Goal: Task Accomplishment & Management: Complete application form

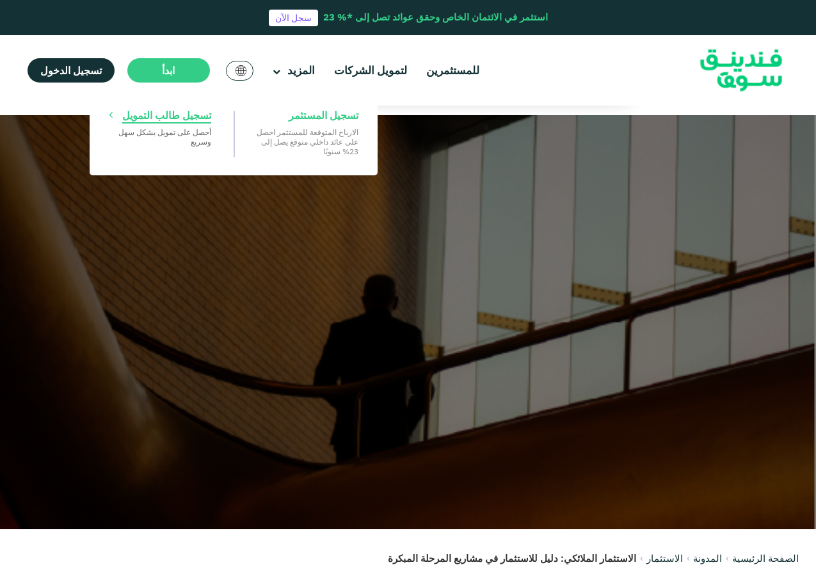
click at [170, 114] on span "تسجيل طالب التمويل" at bounding box center [166, 115] width 89 height 14
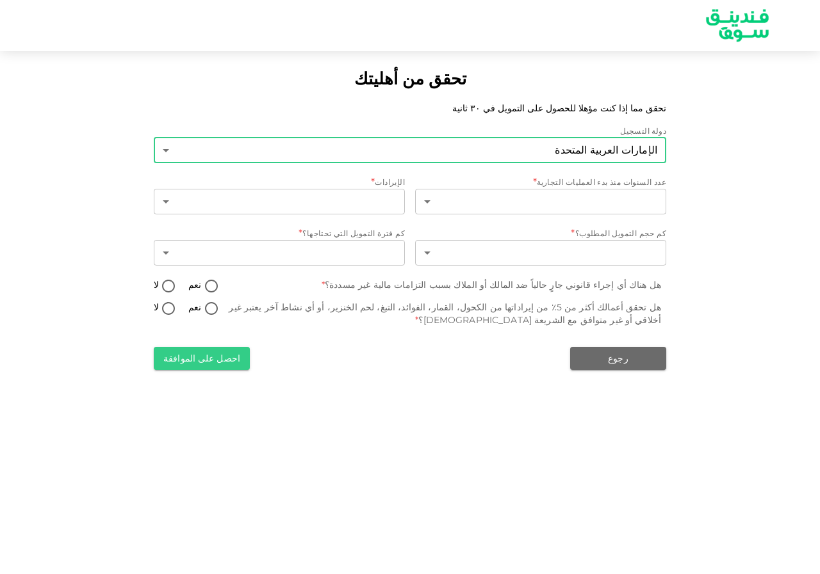
click at [527, 139] on body "تحقق من أهليتك تحقق مما إذا كنت مؤهلا للحصول على التمويل في ٣٠ ثانية دولة التسج…" at bounding box center [410, 287] width 820 height 574
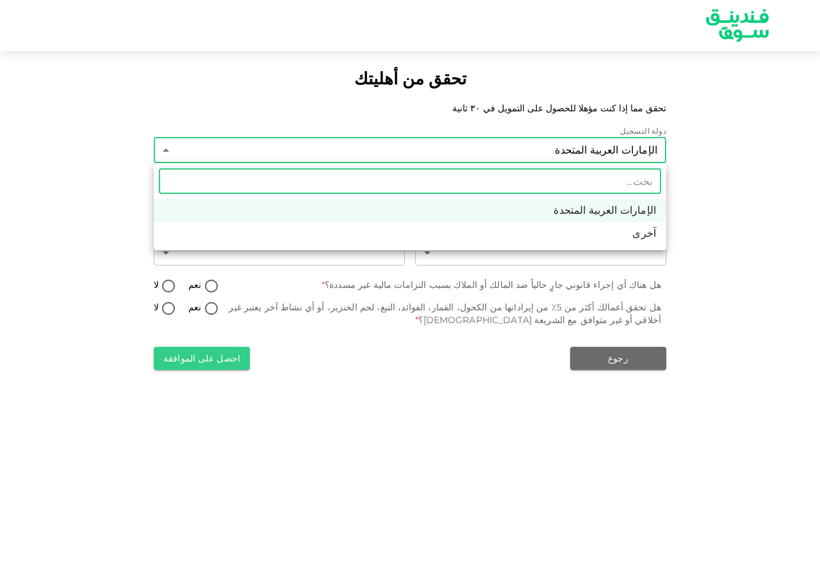
click at [565, 227] on li "آخرى" at bounding box center [410, 233] width 512 height 23
type input "3"
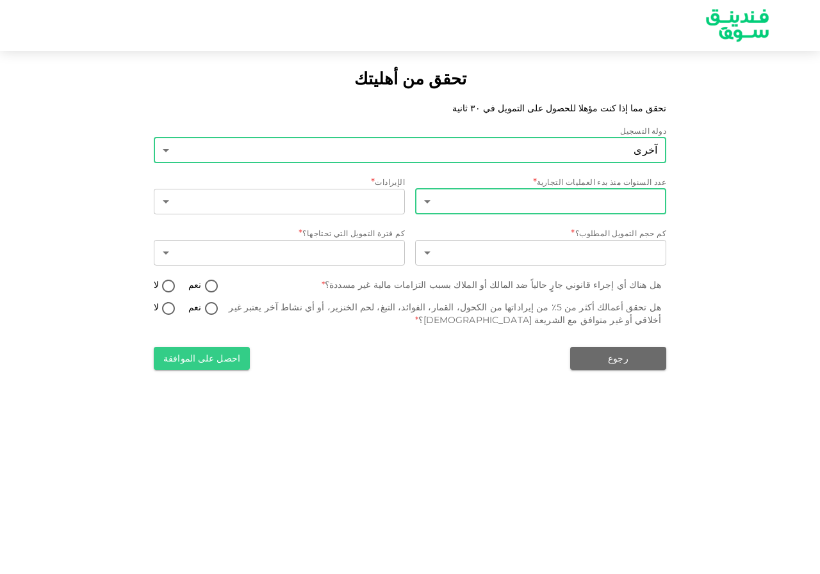
click at [500, 205] on body "تحقق من أهليتك تحقق مما إذا كنت مؤهلا للحصول على التمويل في ٣٠ ثانية دولة التسج…" at bounding box center [410, 287] width 820 height 574
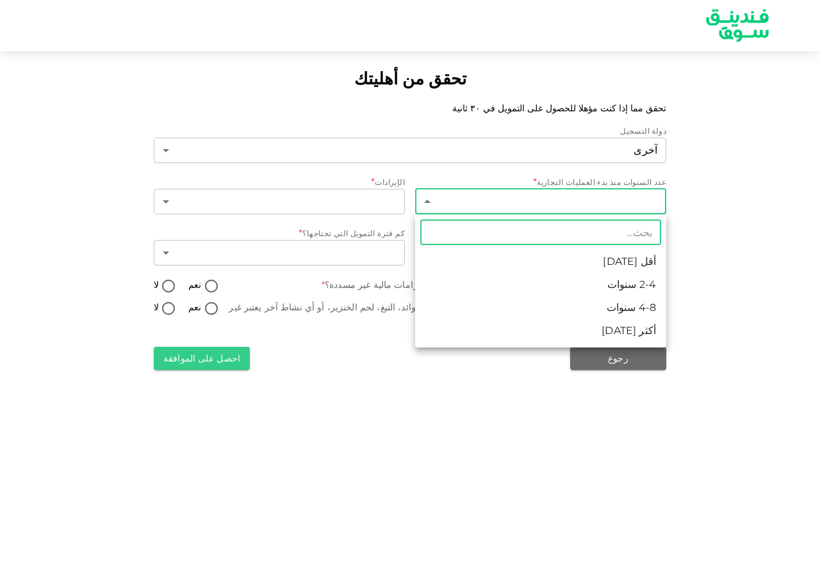
click at [585, 304] on li "4-8 سنوات" at bounding box center [540, 307] width 251 height 23
type input "3"
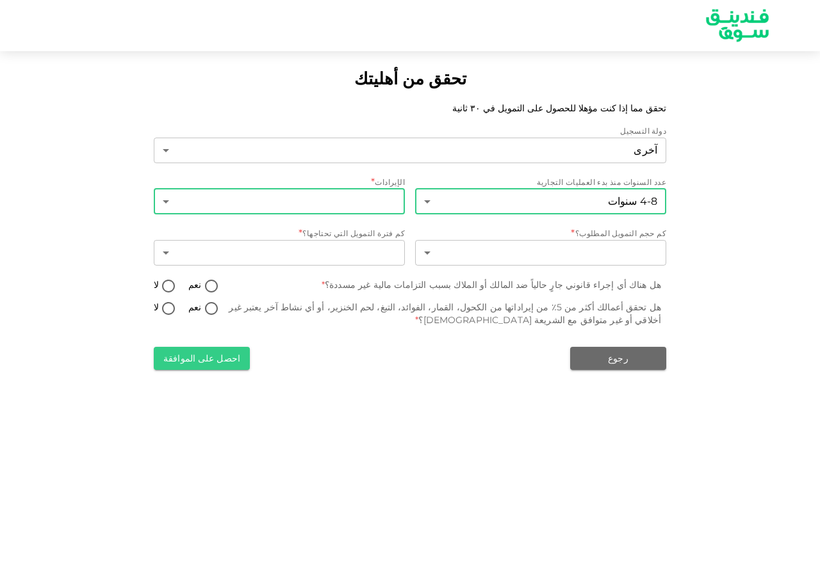
click at [312, 202] on body "تحقق من أهليتك تحقق مما إذا كنت مؤهلا للحصول على التمويل في ٣٠ ثانية دولة التسج…" at bounding box center [410, 287] width 820 height 574
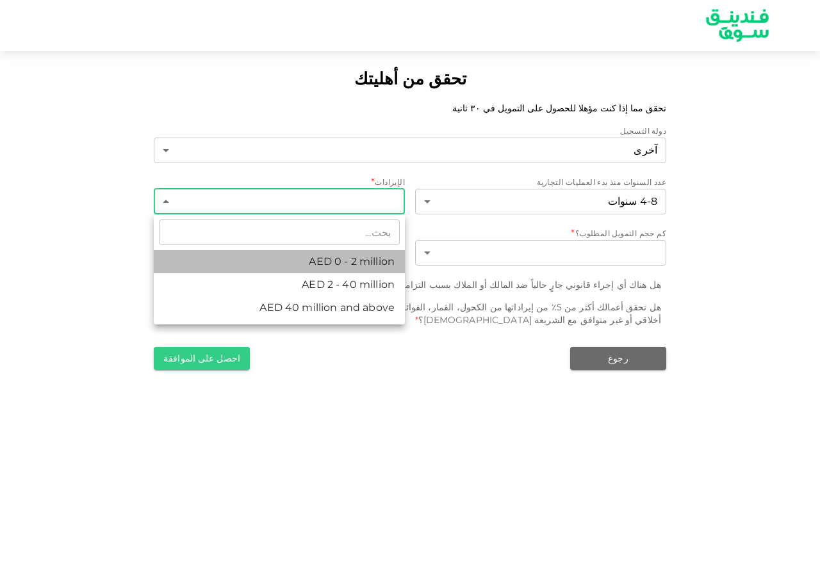
click at [286, 258] on li "AED 0 - 2 million" at bounding box center [279, 261] width 251 height 23
type input "1"
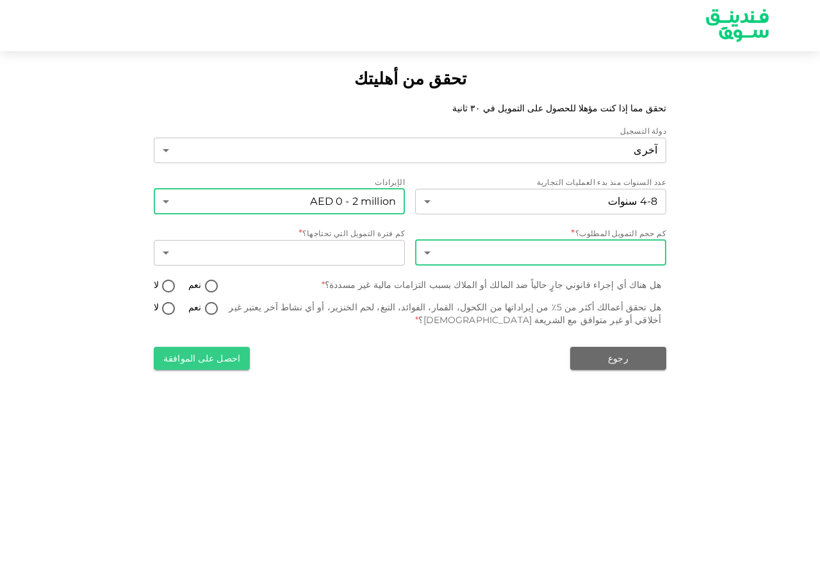
click at [499, 256] on body "تحقق من أهليتك تحقق مما إذا كنت مؤهلا للحصول على التمويل في ٣٠ ثانية دولة التسج…" at bounding box center [410, 287] width 820 height 574
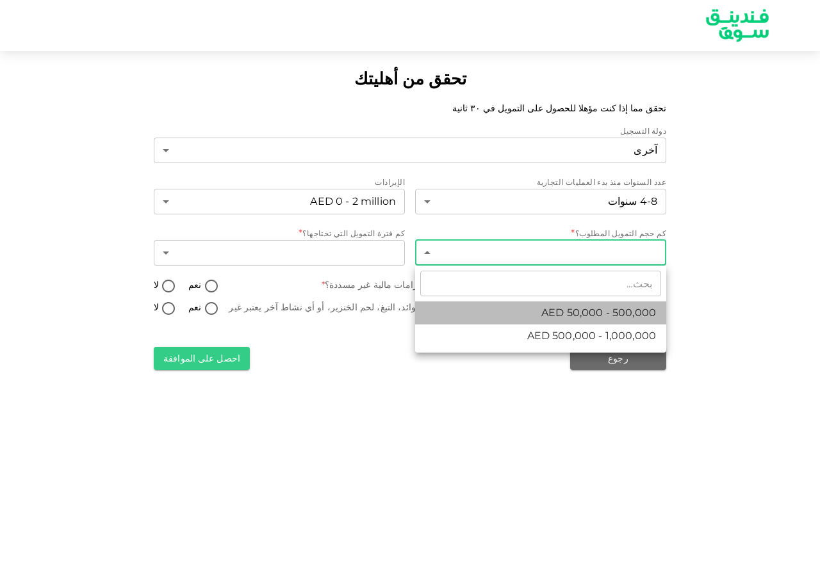
click at [557, 310] on span "AED 50,000 - 500,000" at bounding box center [598, 312] width 115 height 15
type input "1"
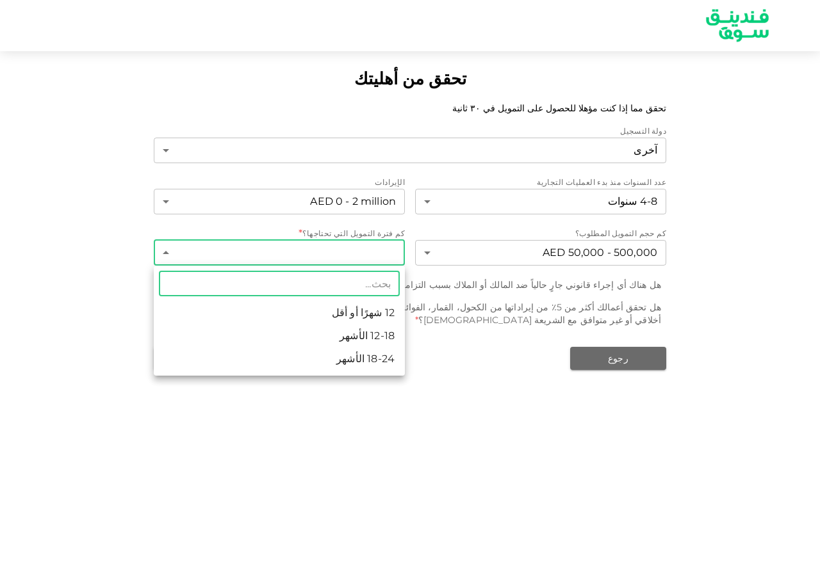
click at [322, 253] on body "تحقق من أهليتك تحقق مما إذا كنت مؤهلا للحصول على التمويل في ٣٠ ثانية دولة التسج…" at bounding box center [410, 287] width 820 height 574
click at [288, 364] on li "18-24 الأشهر" at bounding box center [279, 359] width 251 height 23
type input "3"
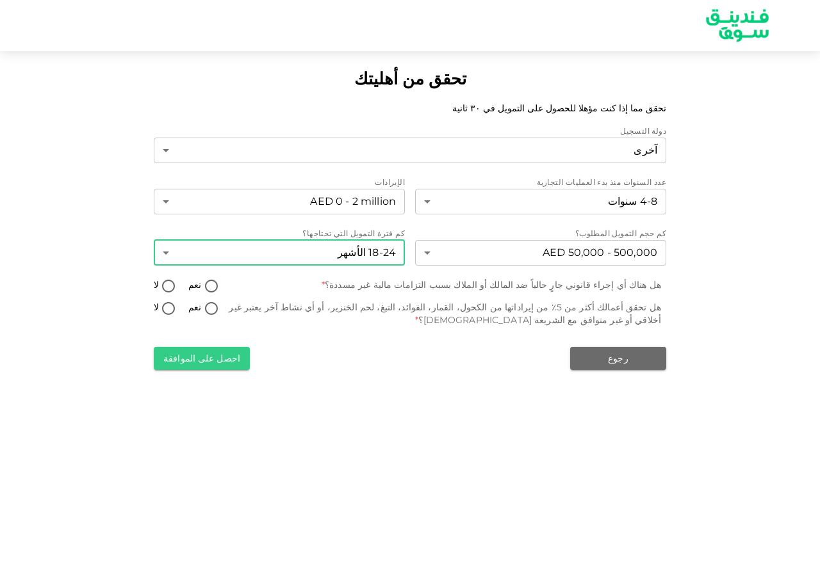
drag, startPoint x: 163, startPoint y: 284, endPoint x: 323, endPoint y: 290, distance: 160.2
click at [163, 285] on input "لا" at bounding box center [168, 287] width 19 height 17
radio input "true"
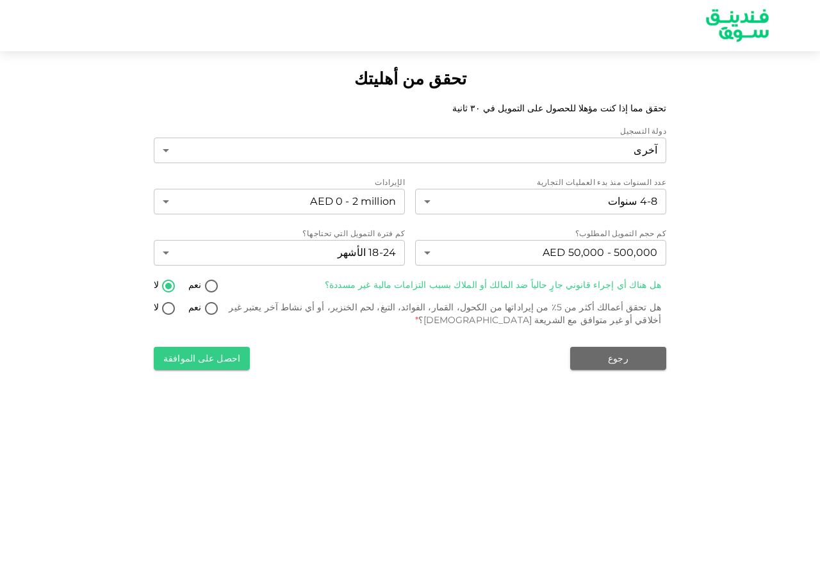
click at [166, 313] on input "لا" at bounding box center [168, 309] width 19 height 17
radio input "true"
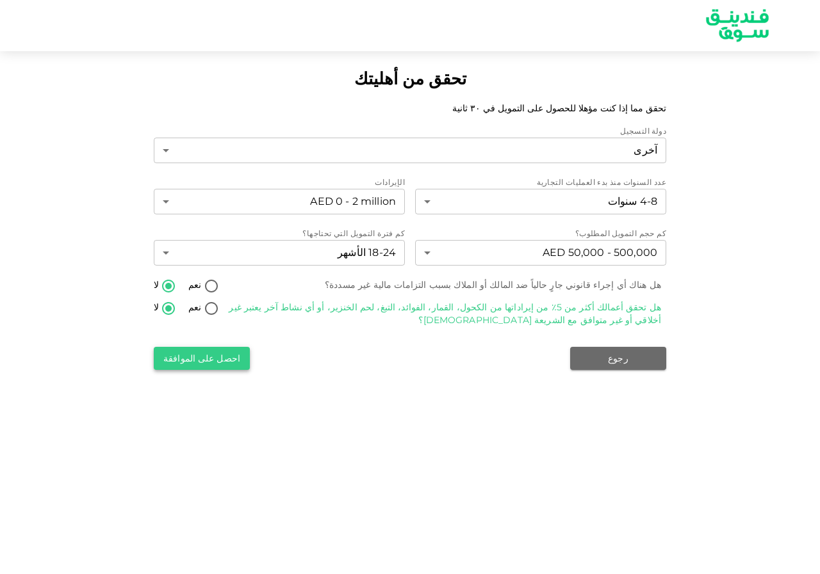
click at [195, 348] on button "احصل على الموافقة" at bounding box center [202, 358] width 96 height 23
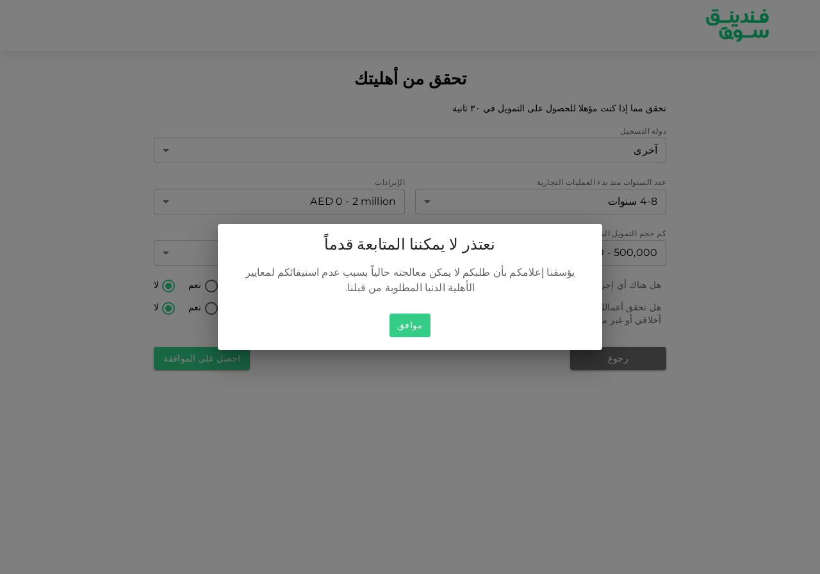
click at [403, 314] on button "موافق" at bounding box center [409, 326] width 41 height 24
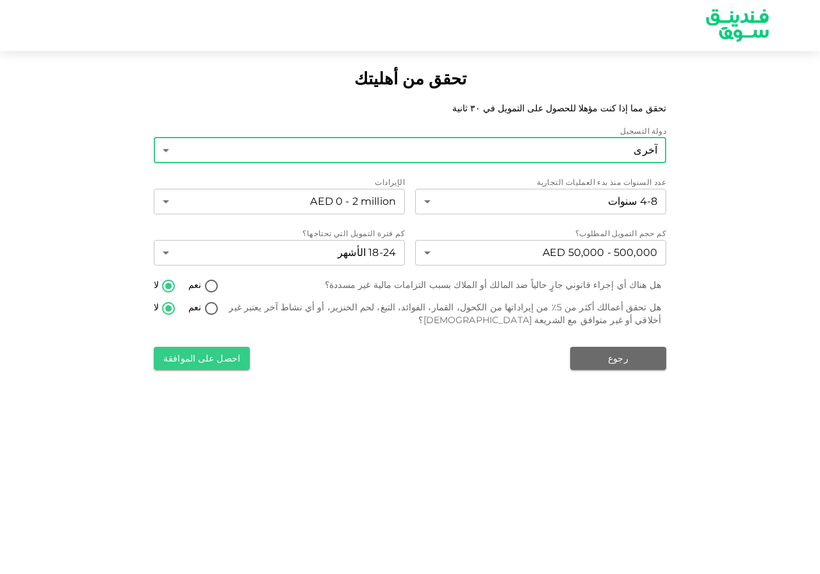
click at [458, 158] on body "تحقق من أهليتك تحقق مما إذا كنت مؤهلا للحصول على التمويل في ٣٠ ثانية دولة التسج…" at bounding box center [410, 287] width 820 height 574
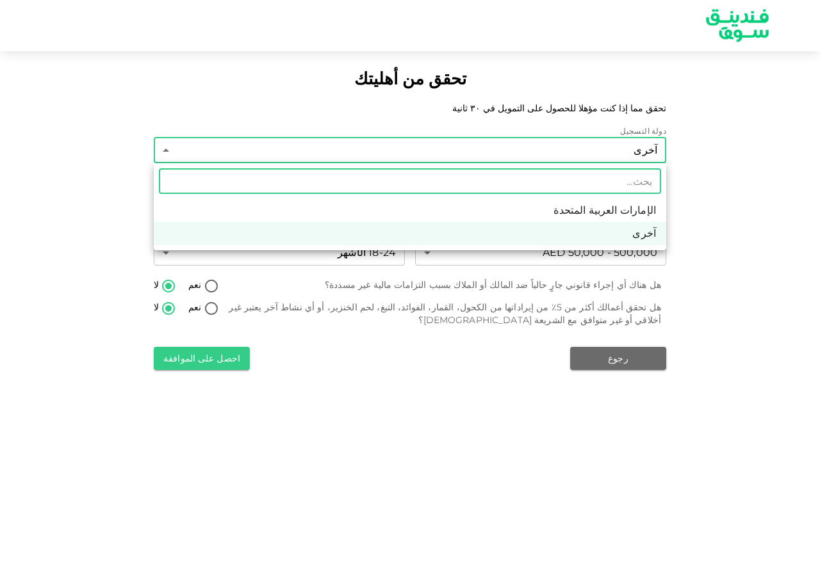
click at [506, 202] on li "الإمارات العربية المتحدة" at bounding box center [410, 210] width 512 height 23
type input "1"
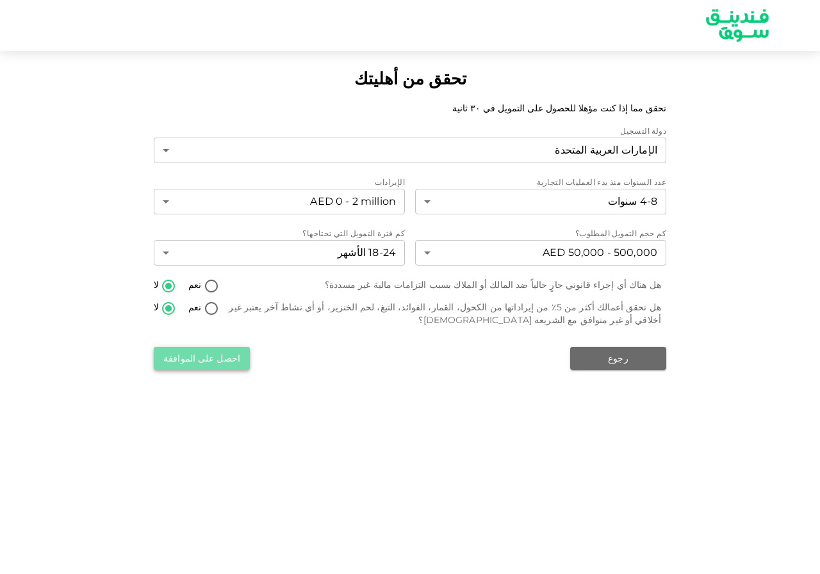
click at [218, 349] on button "احصل على الموافقة" at bounding box center [202, 358] width 96 height 23
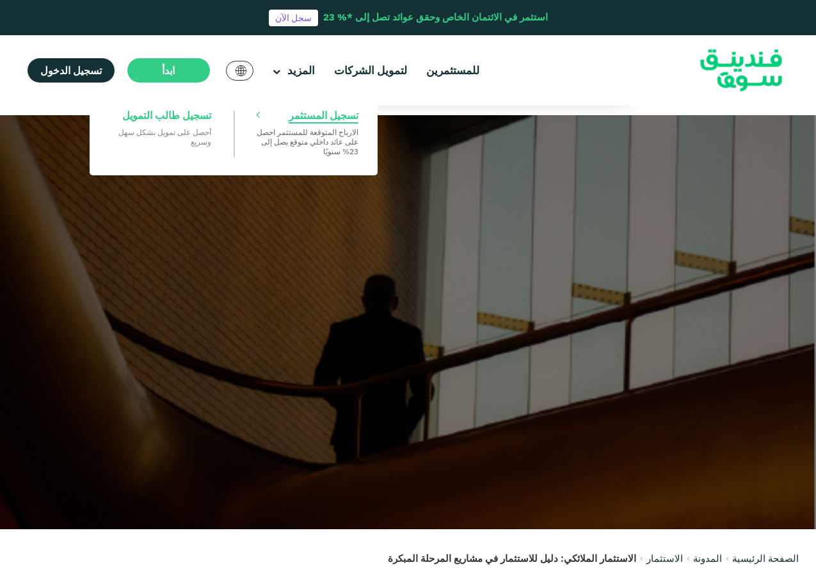
click at [310, 140] on p "الارباح المتوقعة للمستثمر احصل على عائد داخلي متوقع يصل إلى 23% سنويًا" at bounding box center [307, 141] width 102 height 29
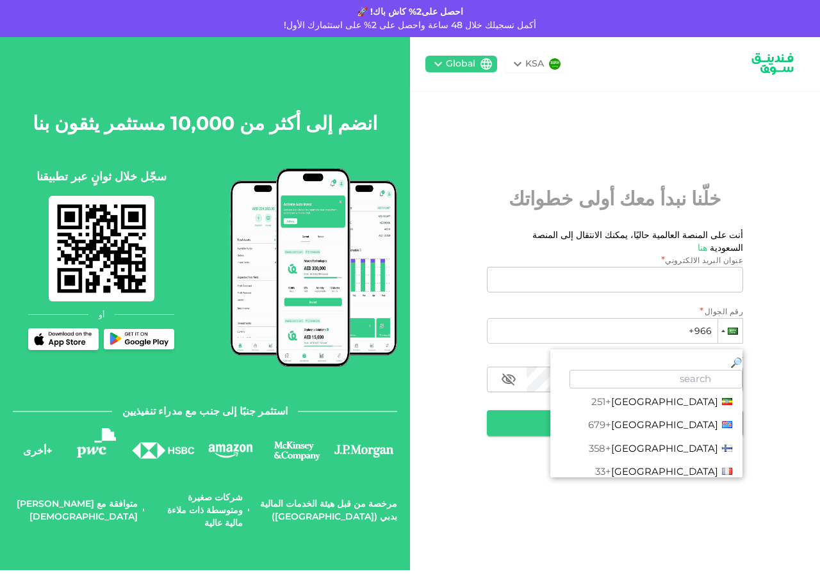
scroll to position [1472, 0]
drag, startPoint x: 640, startPoint y: 101, endPoint x: 633, endPoint y: 102, distance: 6.4
click at [640, 102] on div "KSA Global خلّنا نبدأ معك أولى خطواتك أنت على المنصة العالمية حاليًا، يمكنك الا…" at bounding box center [615, 303] width 410 height 533
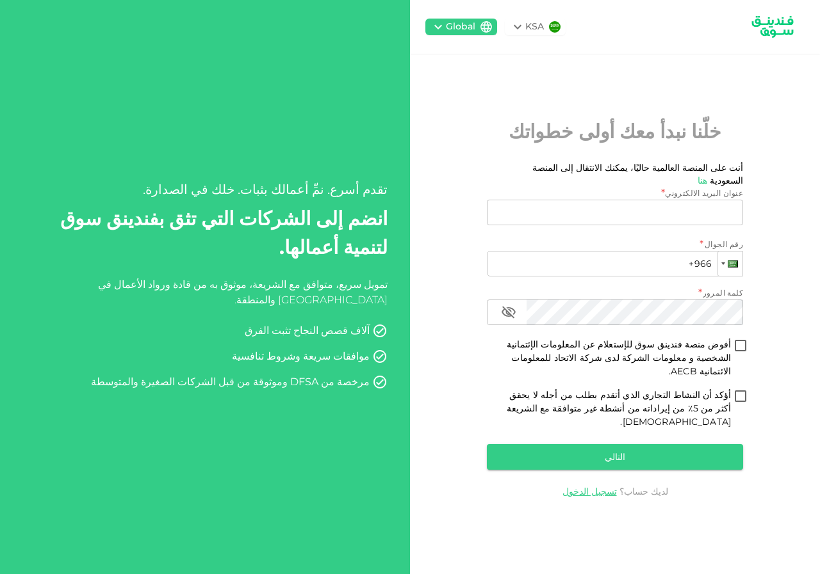
click at [733, 275] on div at bounding box center [730, 264] width 24 height 24
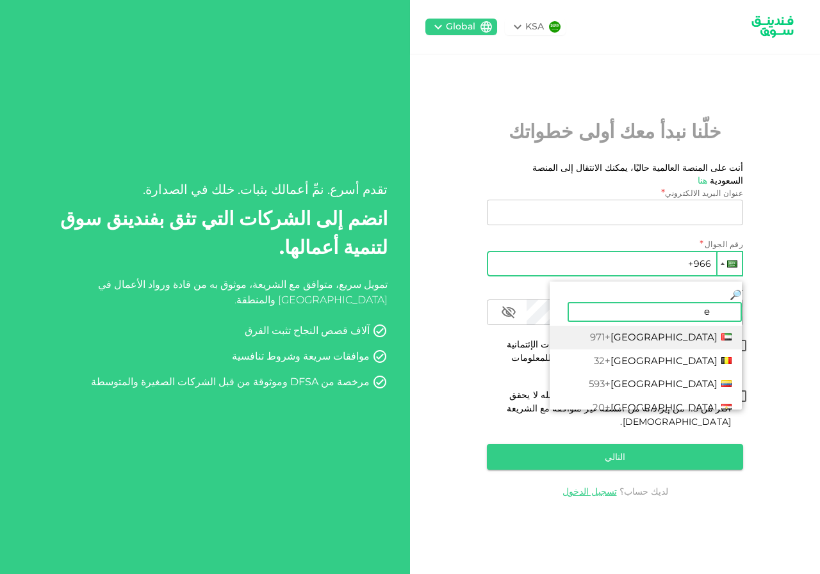
type input "eg"
click at [638, 327] on li "Egypt +20" at bounding box center [645, 338] width 192 height 24
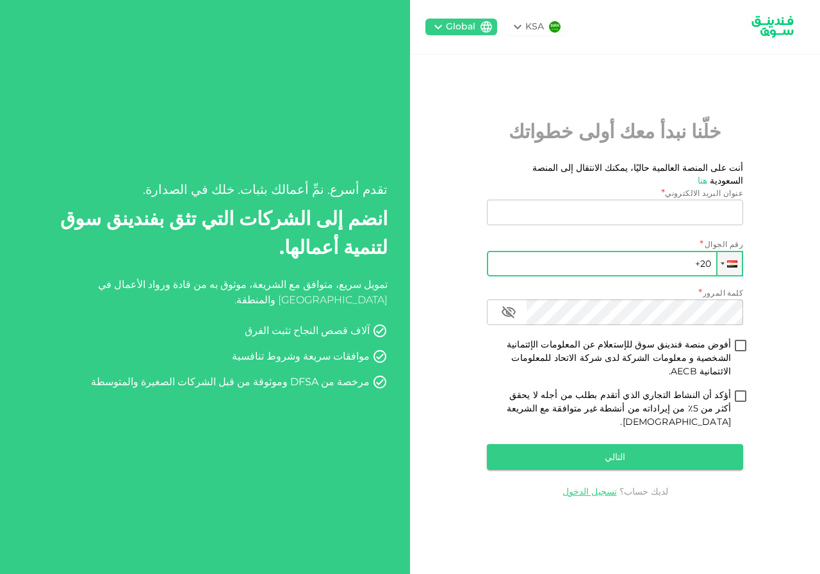
type input "+20"
click at [659, 215] on input "عنوان البريد الالكتروني" at bounding box center [622, 213] width 242 height 26
type input "[EMAIL_ADDRESS][DOMAIN_NAME]"
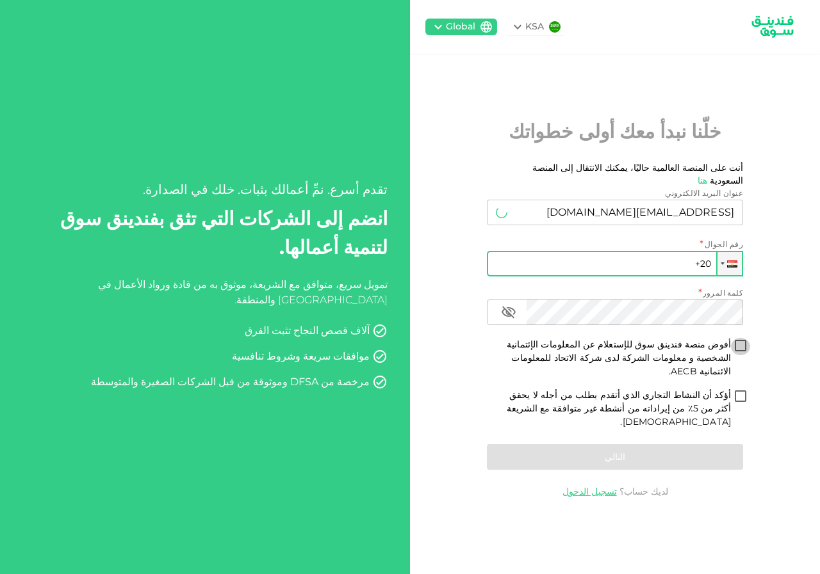
click at [742, 353] on input "أفوض منصة فندينق سوق للإستعلام عن المعلومات الإئتمانية الشخصية و معلومات الشركة…" at bounding box center [740, 346] width 19 height 17
checkbox input "true"
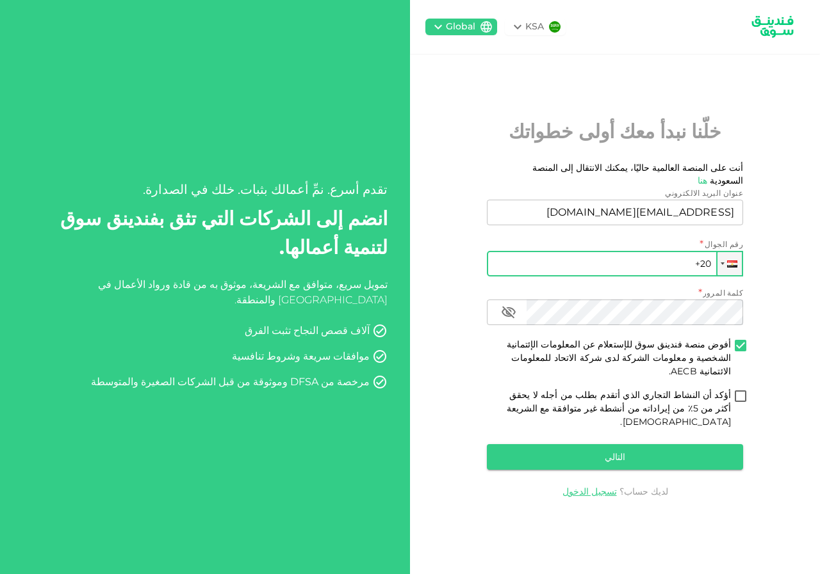
click at [743, 392] on input "أؤكد أن النشاط التجاري الذي أتقدم بطلب من أجله لا يحقق أكثر من 5٪ من إيراداته م…" at bounding box center [740, 397] width 19 height 17
checkbox input "true"
drag, startPoint x: 745, startPoint y: 464, endPoint x: 750, endPoint y: 469, distance: 6.8
click at [745, 467] on div "KSA Global خلّنا نبدأ معك أولى خطواتك أنت على المنصة العالمية حاليًا، يمكنك الا…" at bounding box center [615, 287] width 410 height 574
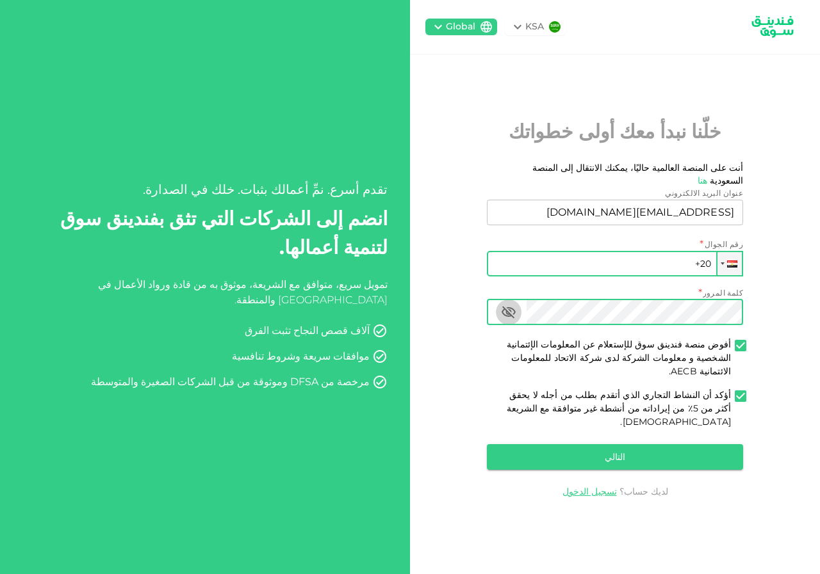
click at [501, 313] on icon "button" at bounding box center [508, 312] width 15 height 15
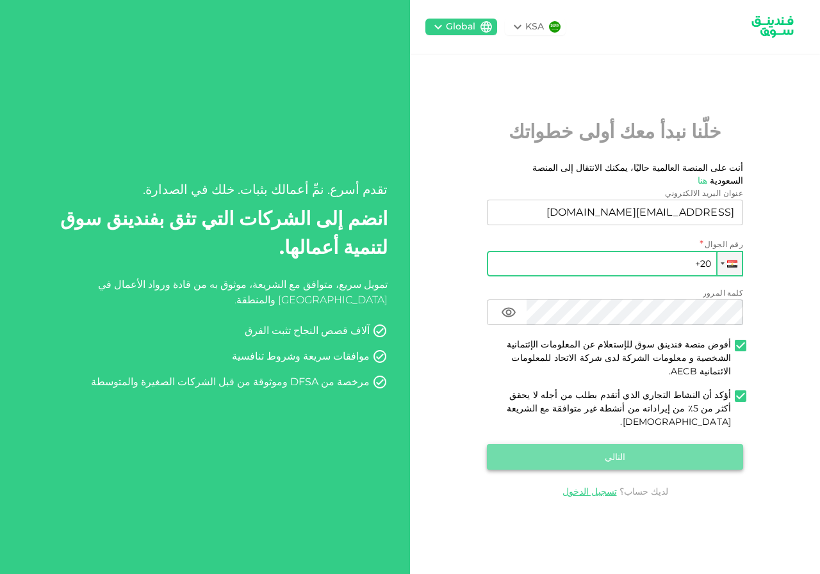
click at [608, 444] on button "التالي" at bounding box center [615, 457] width 256 height 26
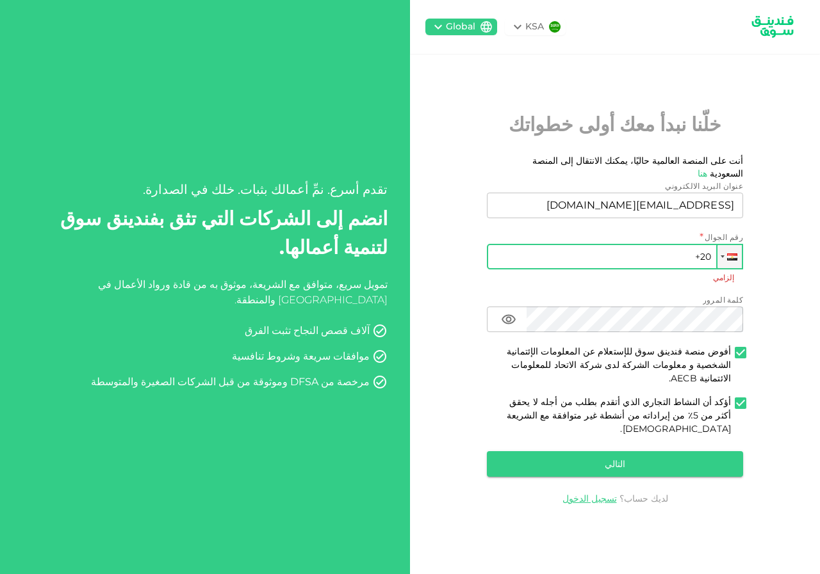
click at [679, 256] on input "+20" at bounding box center [615, 257] width 256 height 26
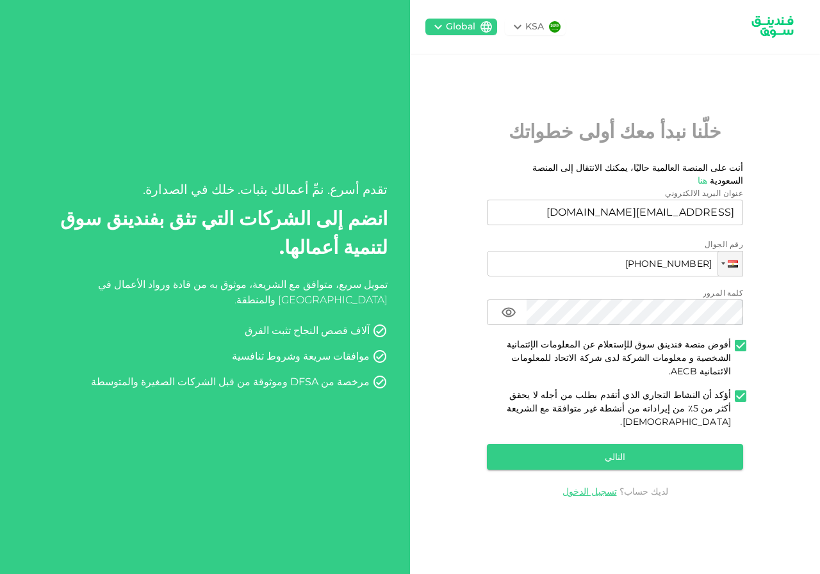
type input "+20 015 549 677 18"
click at [613, 444] on button "التالي" at bounding box center [615, 457] width 256 height 26
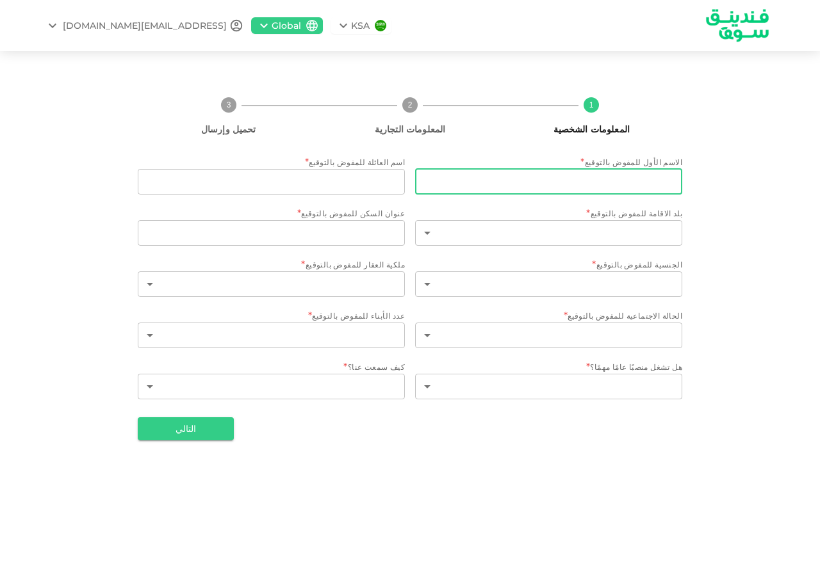
click at [626, 190] on input "الاسم الأول للمفوض بالتوقيع" at bounding box center [548, 182] width 267 height 26
type input "l"
type input "محمد"
click at [350, 185] on input "اسم العائلة للمفوض بالتوقيع" at bounding box center [271, 182] width 267 height 26
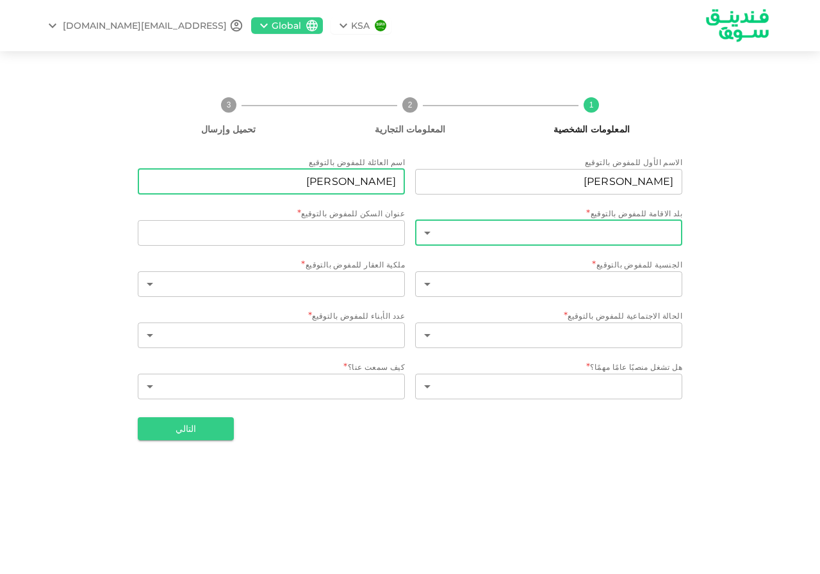
type input "حمدي عبد العزيز"
click at [601, 226] on body "KSA Global thefutsher788@gmail.com 1 المعلومات الشخصية 2 المعلومات التجارية 3 ت…" at bounding box center [410, 287] width 820 height 574
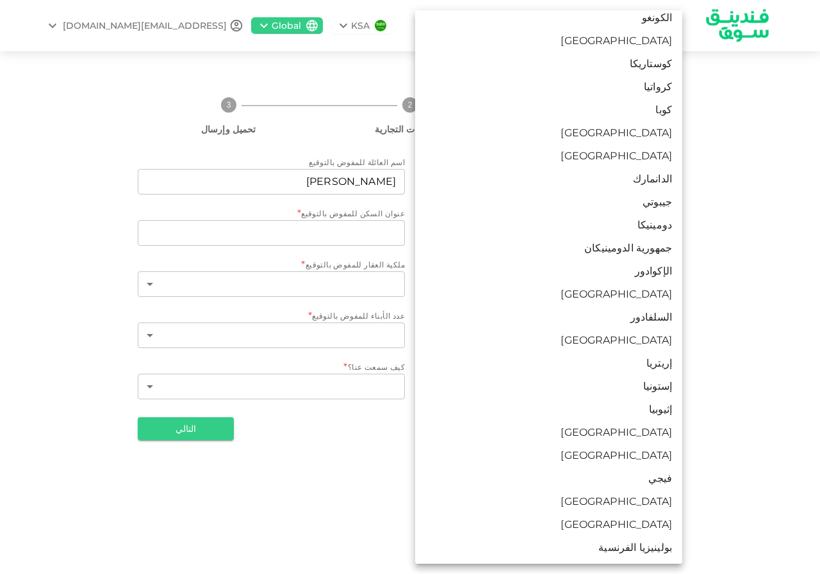
scroll to position [1089, 0]
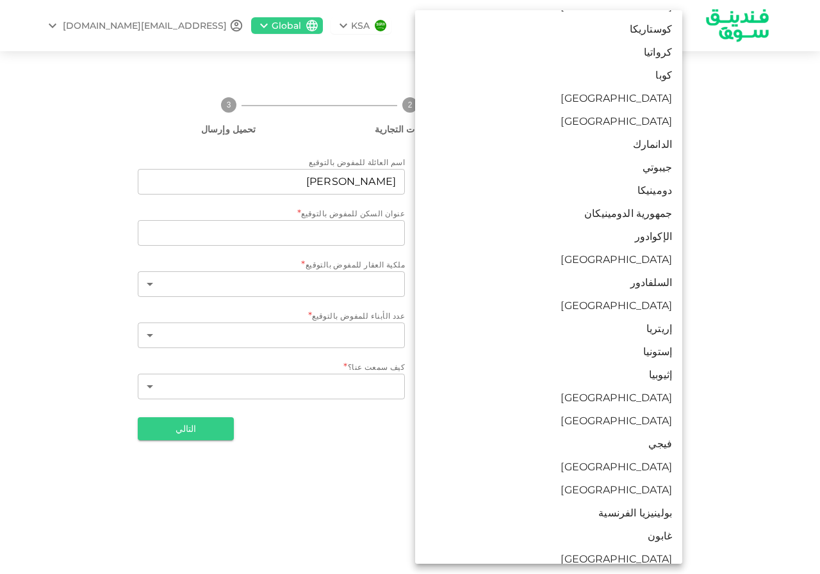
click at [574, 260] on li "مصر" at bounding box center [548, 259] width 267 height 23
type input "57"
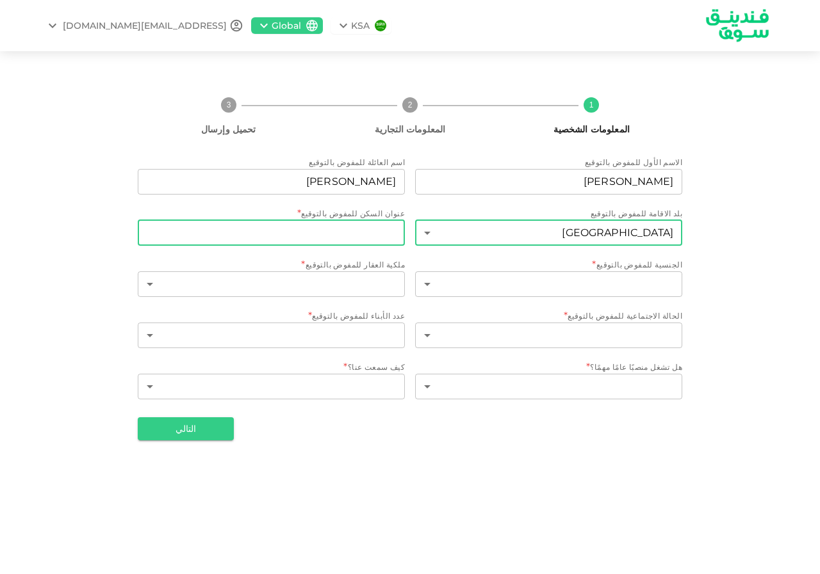
click at [353, 234] on input "عنوان السكن للمفوض بالتوقيع" at bounding box center [271, 233] width 267 height 26
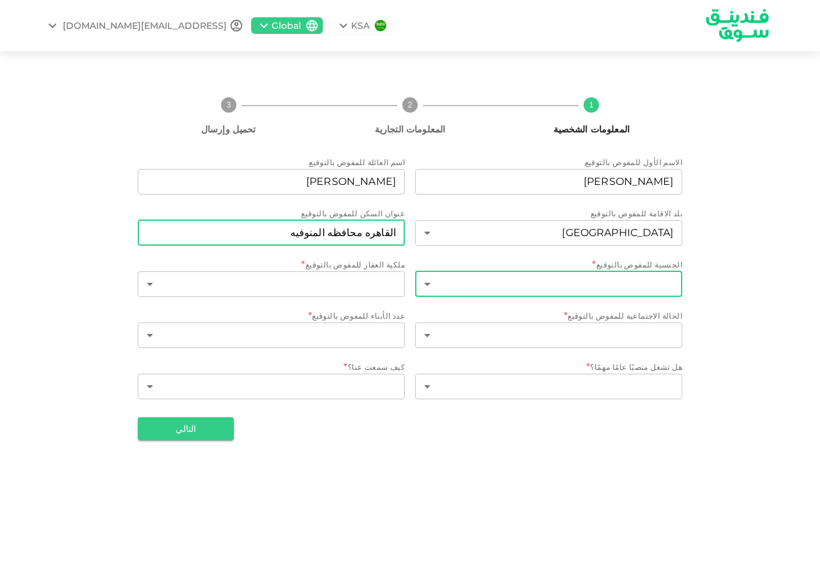
type input "القاهره محافظه المنوفيه"
click at [622, 282] on body "KSA Global thefutsher788@gmail.com 1 المعلومات الشخصية 2 المعلومات التجارية 3 ت…" at bounding box center [410, 287] width 820 height 574
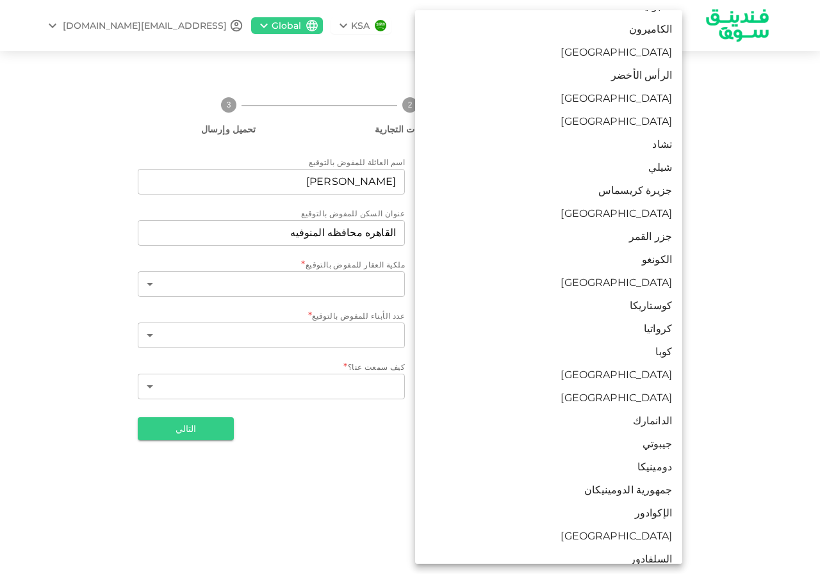
scroll to position [832, 0]
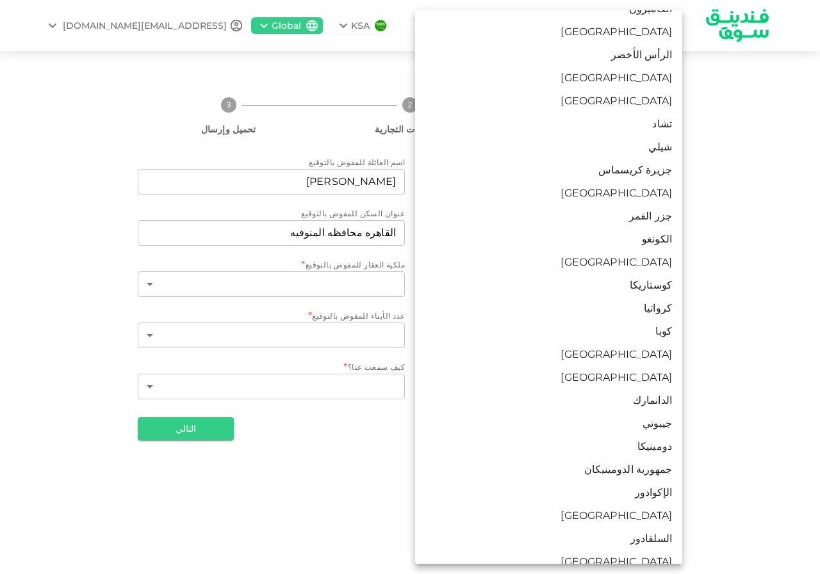
click at [630, 510] on li "مصر" at bounding box center [548, 516] width 267 height 23
type input "57"
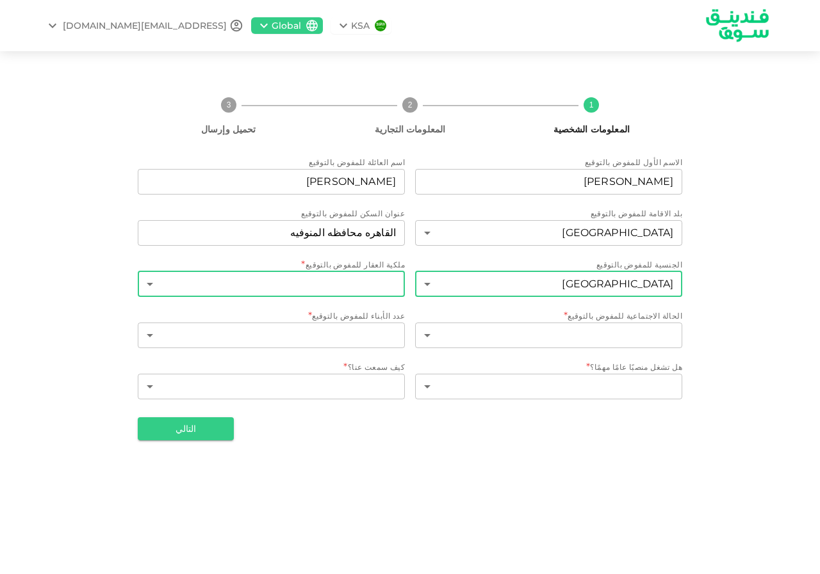
click at [380, 277] on body "KSA Global thefutsher788@gmail.com 1 المعلومات الشخصية 2 المعلومات التجارية 3 ت…" at bounding box center [410, 287] width 820 height 574
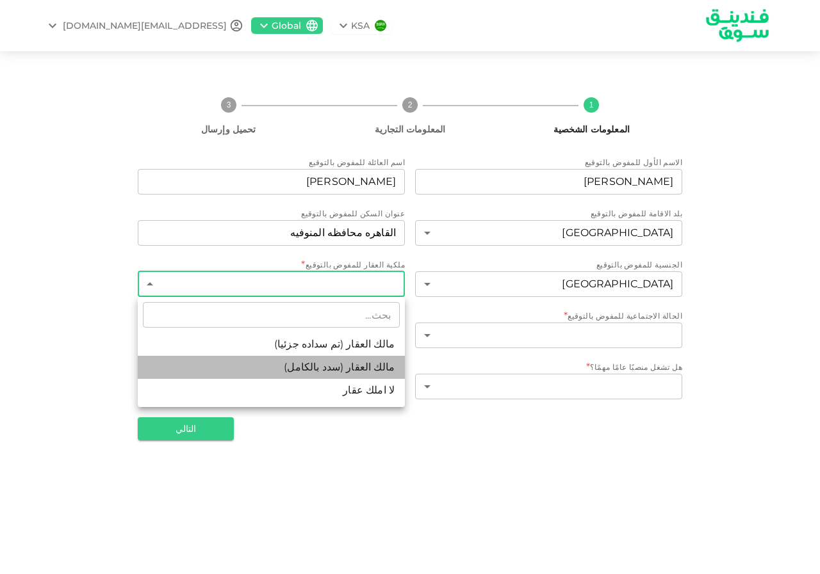
click at [289, 364] on li "مالك العقار (سدد بالكامل)" at bounding box center [271, 367] width 267 height 23
type input "2"
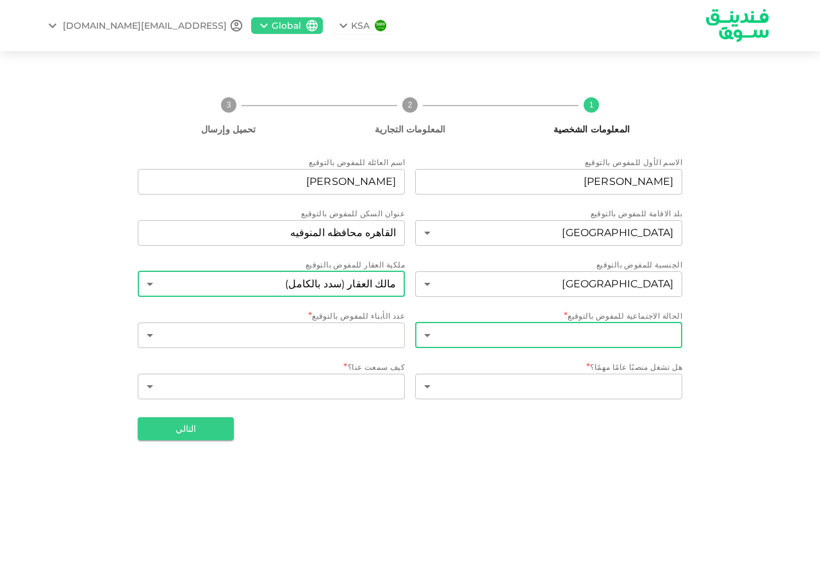
click at [528, 332] on body "KSA Global thefutsher788@gmail.com 1 المعلومات الشخصية 2 المعلومات التجارية 3 ت…" at bounding box center [410, 287] width 820 height 574
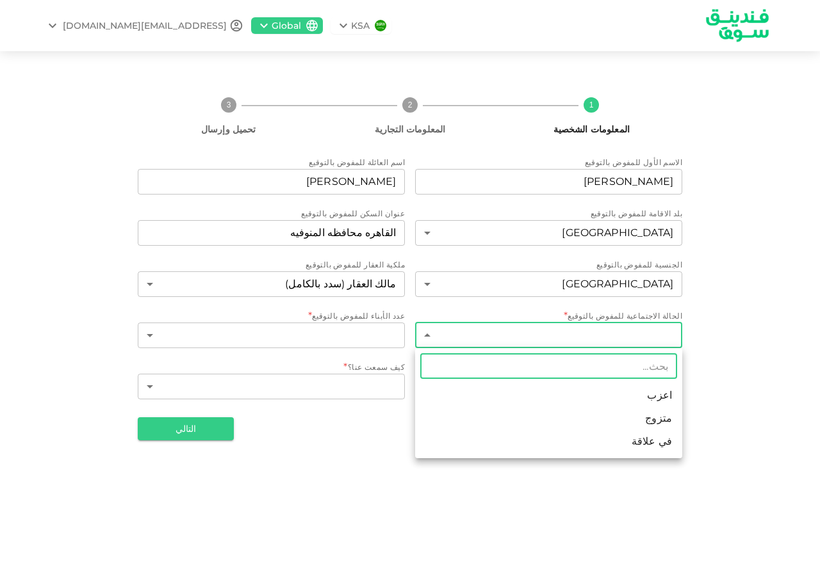
click at [617, 425] on li "متزوج" at bounding box center [548, 418] width 267 height 23
type input "2"
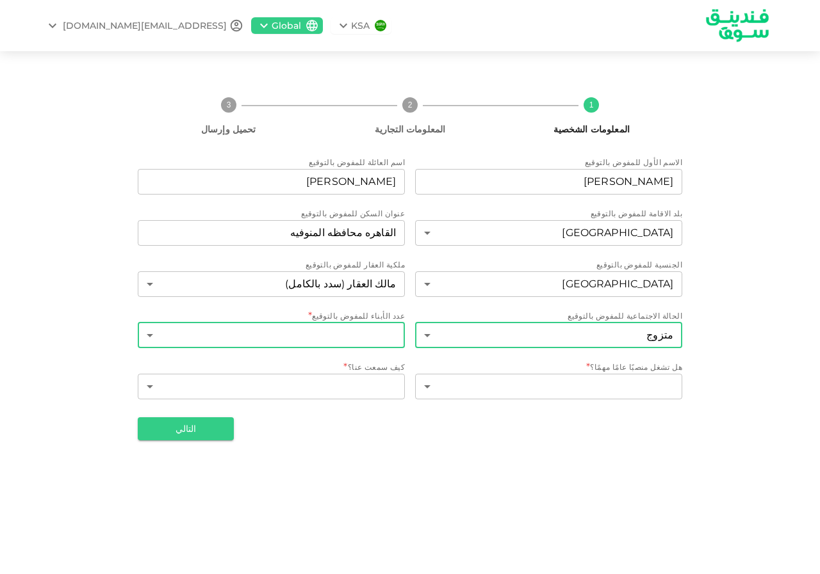
click at [337, 338] on body "KSA Global thefutsher788@gmail.com 1 المعلومات الشخصية 2 المعلومات التجارية 3 ت…" at bounding box center [410, 287] width 820 height 574
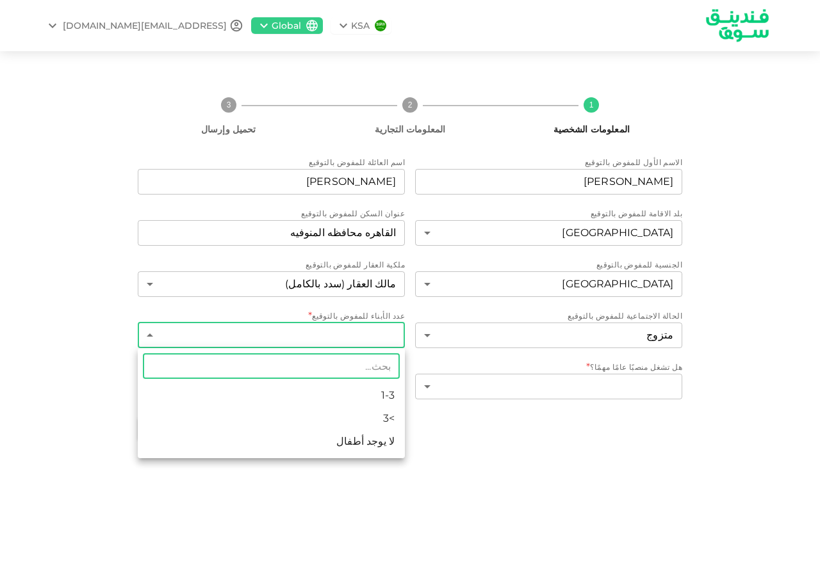
click at [325, 391] on li "1-3" at bounding box center [271, 395] width 267 height 23
type input "1"
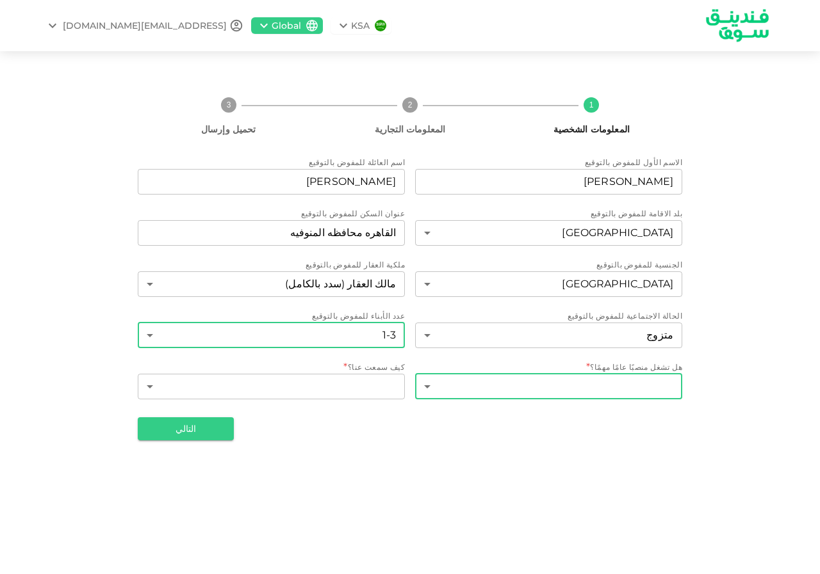
click at [521, 385] on body "KSA Global thefutsher788@gmail.com 1 المعلومات الشخصية 2 المعلومات التجارية 3 ت…" at bounding box center [410, 287] width 820 height 574
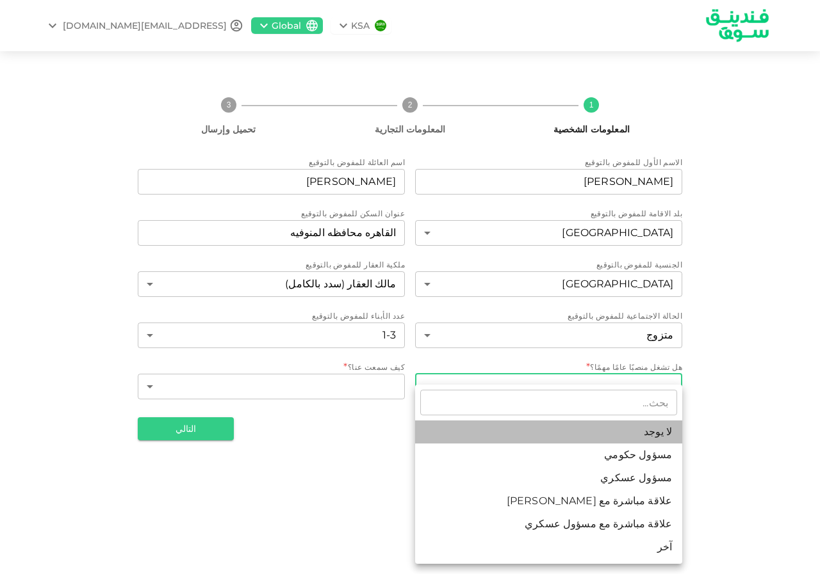
click at [566, 432] on li "لا يوجد" at bounding box center [548, 432] width 267 height 23
type input "1"
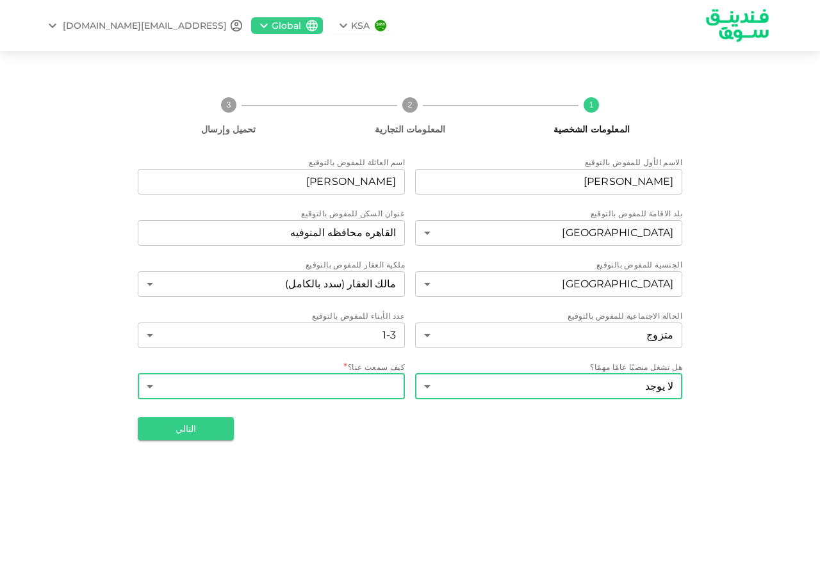
click at [344, 377] on body "KSA Global thefutsher788@gmail.com 1 المعلومات الشخصية 2 المعلومات التجارية 3 ت…" at bounding box center [410, 287] width 820 height 574
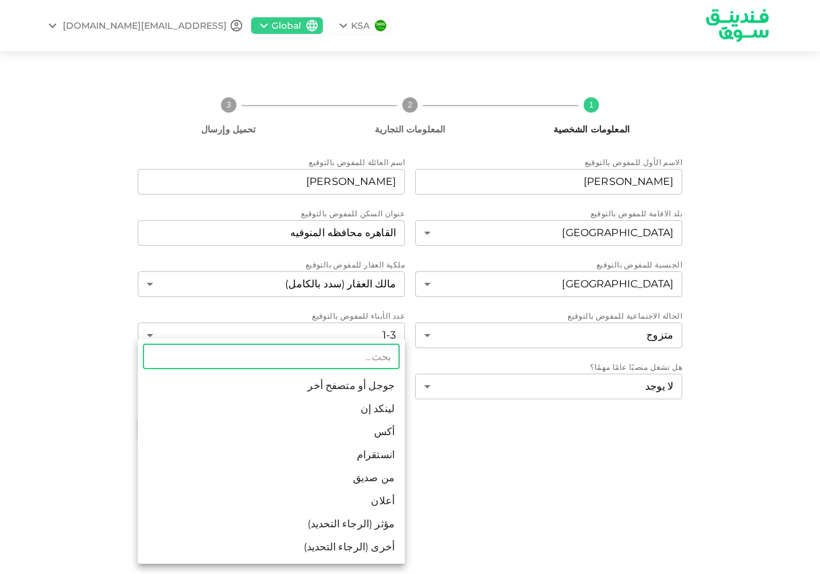
click at [279, 474] on li "من صديق" at bounding box center [271, 478] width 267 height 23
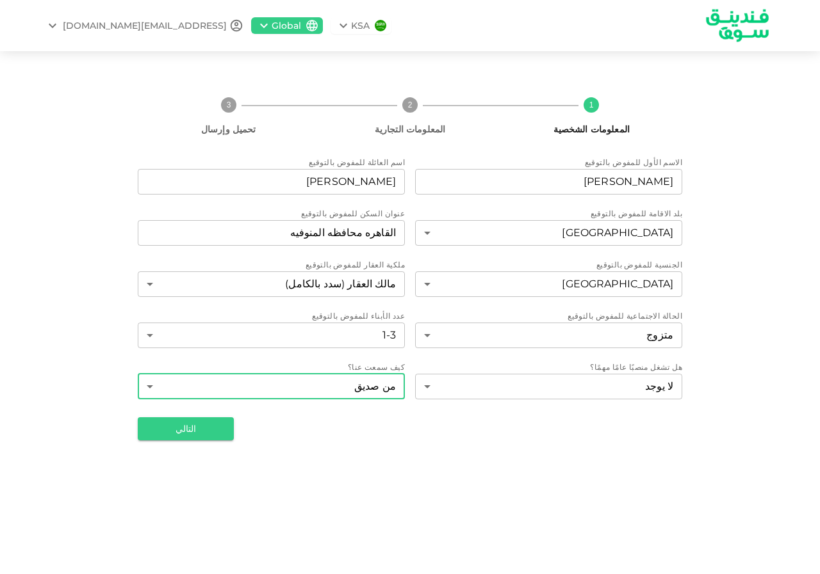
type input "10"
click at [191, 432] on button "التالي" at bounding box center [186, 429] width 96 height 23
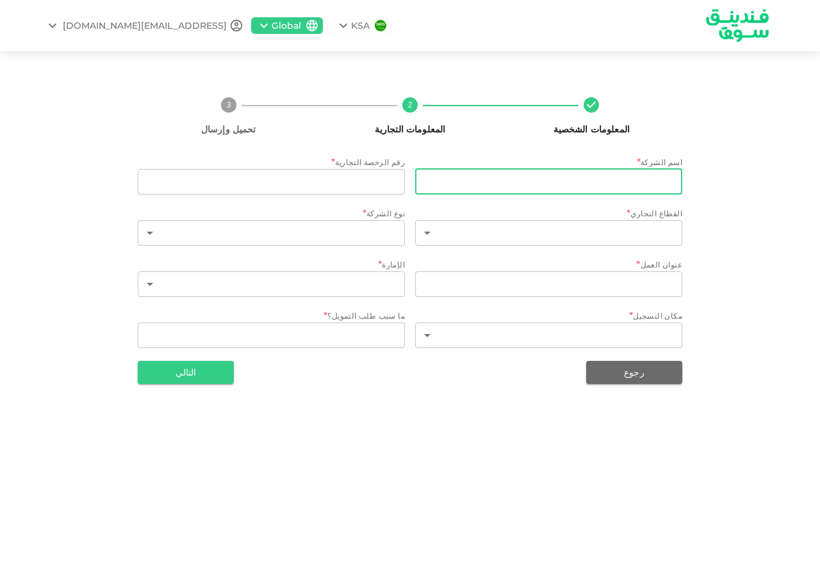
click at [591, 185] on input "businessName" at bounding box center [548, 182] width 267 height 26
type input "المستقبل للستائر والديكور"
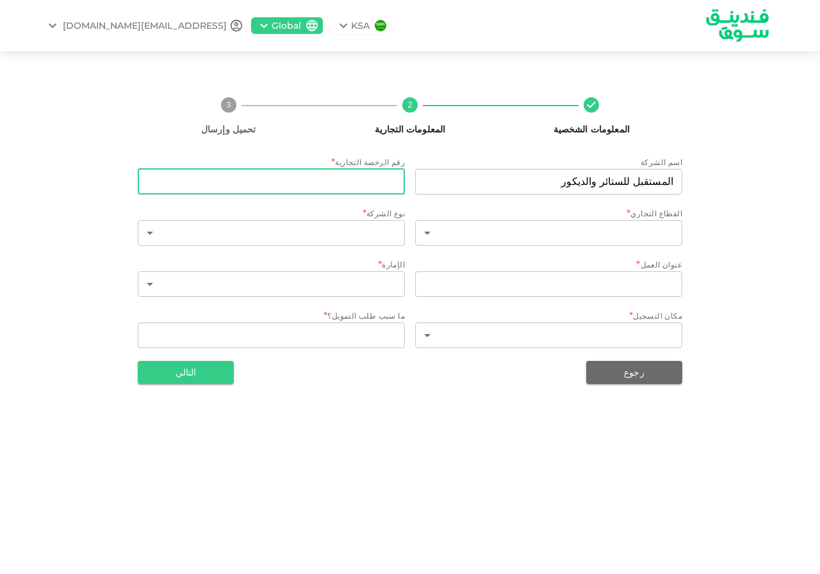
click at [336, 179] on input "tradeLicenseNumber" at bounding box center [271, 182] width 267 height 26
type input "21079"
click at [605, 231] on body "KSA Global thefutsher788@gmail.com المعلومات الشخصية 2 المعلومات التجارية 3 تحم…" at bounding box center [410, 287] width 820 height 574
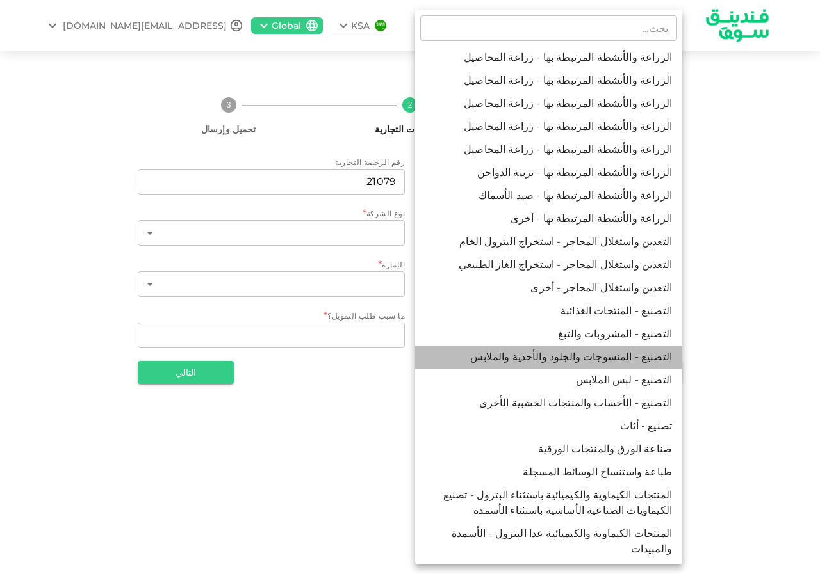
click at [604, 359] on li "التصنيع - المنسوجات والجلود والأحذية والملابس" at bounding box center [548, 357] width 267 height 23
type input "14"
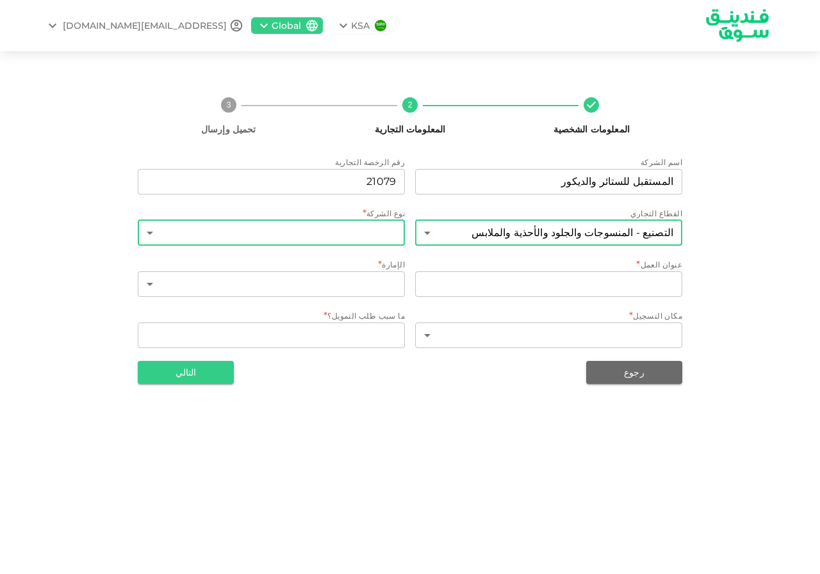
click at [343, 237] on body "KSA Global thefutsher788@gmail.com المعلومات الشخصية 2 المعلومات التجارية 3 تحم…" at bounding box center [410, 287] width 820 height 574
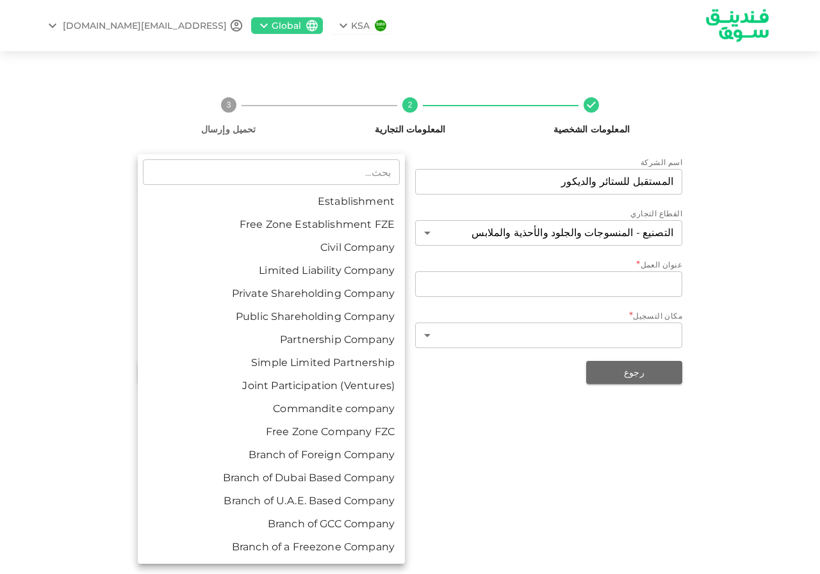
click at [485, 448] on div at bounding box center [410, 287] width 820 height 574
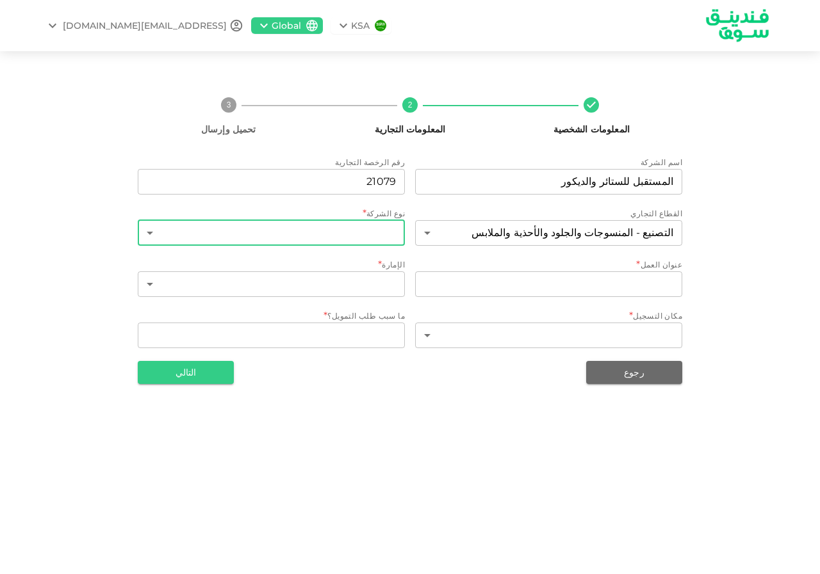
click at [316, 227] on body "KSA Global thefutsher788@gmail.com المعلومات الشخصية 2 المعلومات التجارية 3 تحم…" at bounding box center [410, 287] width 820 height 574
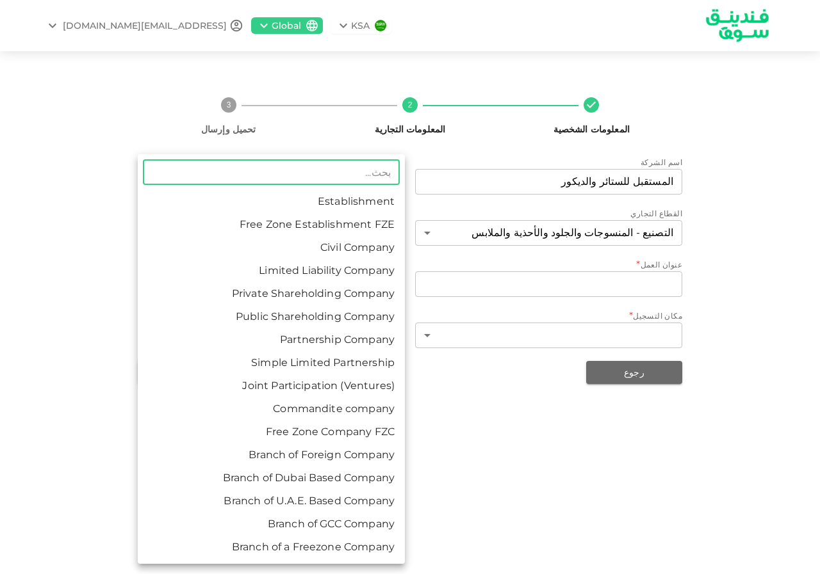
drag, startPoint x: 502, startPoint y: 490, endPoint x: 519, endPoint y: 371, distance: 120.4
click at [503, 489] on div at bounding box center [410, 287] width 820 height 574
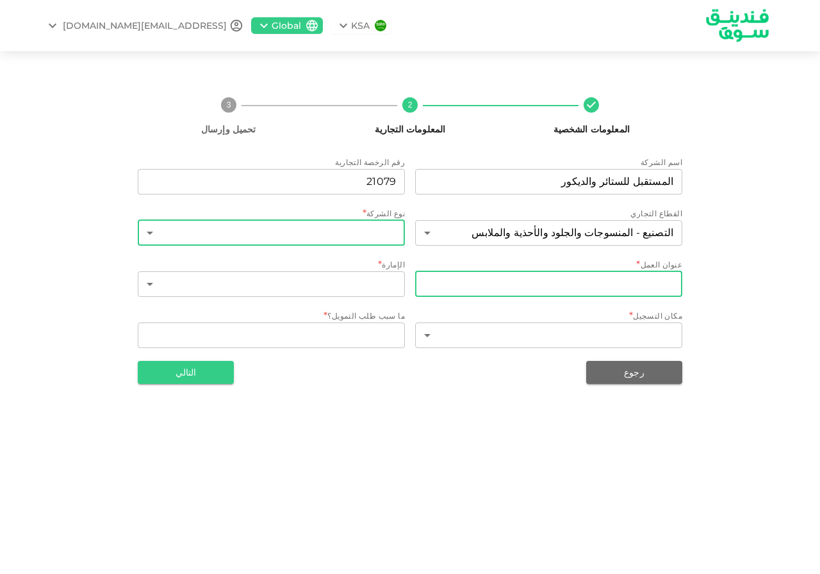
click at [552, 296] on input "businessAddress" at bounding box center [548, 285] width 267 height 26
type input "قويسنا"
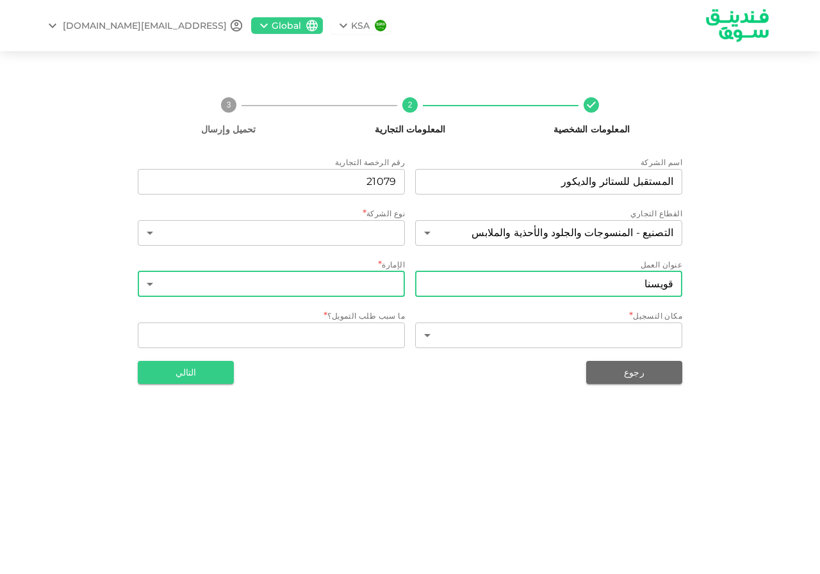
click at [338, 285] on body "KSA Global thefutsher788@gmail.com المعلومات الشخصية 2 المعلومات التجارية 3 تحم…" at bounding box center [410, 287] width 820 height 574
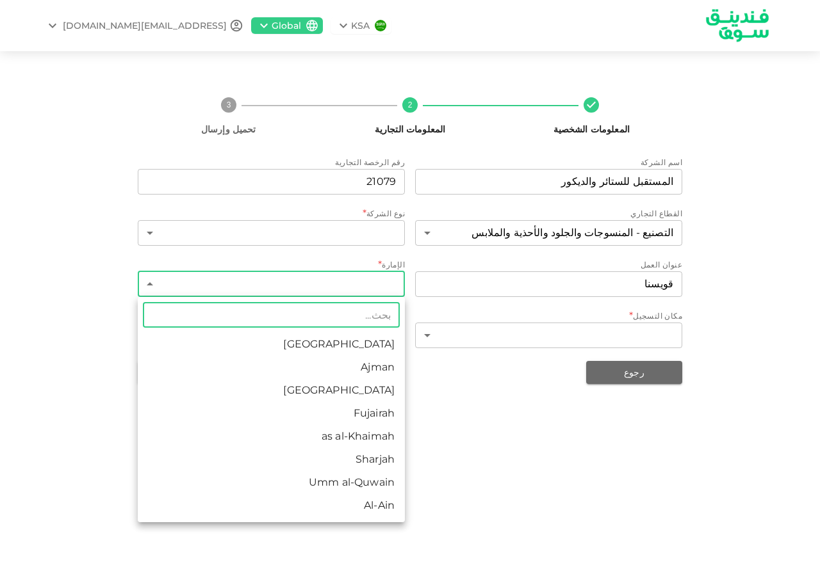
click at [476, 401] on div at bounding box center [410, 287] width 820 height 574
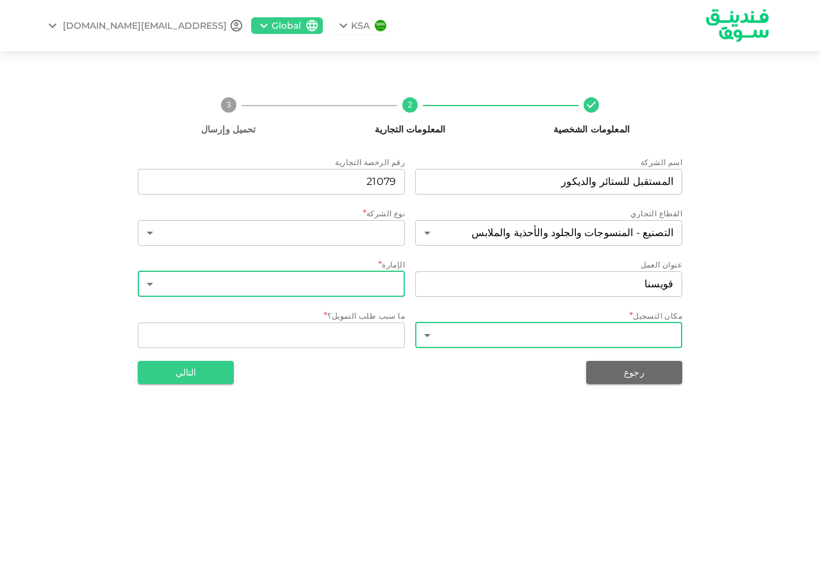
click at [473, 337] on body "KSA Global thefutsher788@gmail.com المعلومات الشخصية 2 المعلومات التجارية 3 تحم…" at bounding box center [410, 287] width 820 height 574
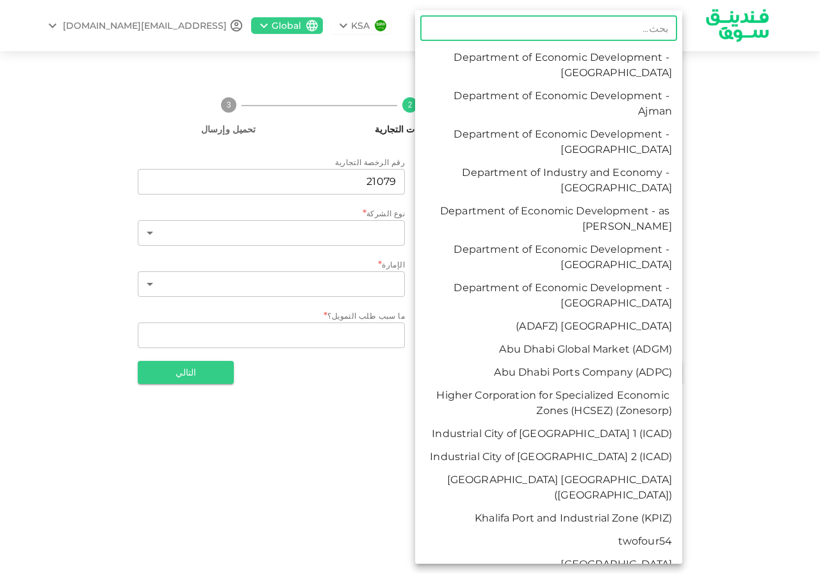
type input "ث"
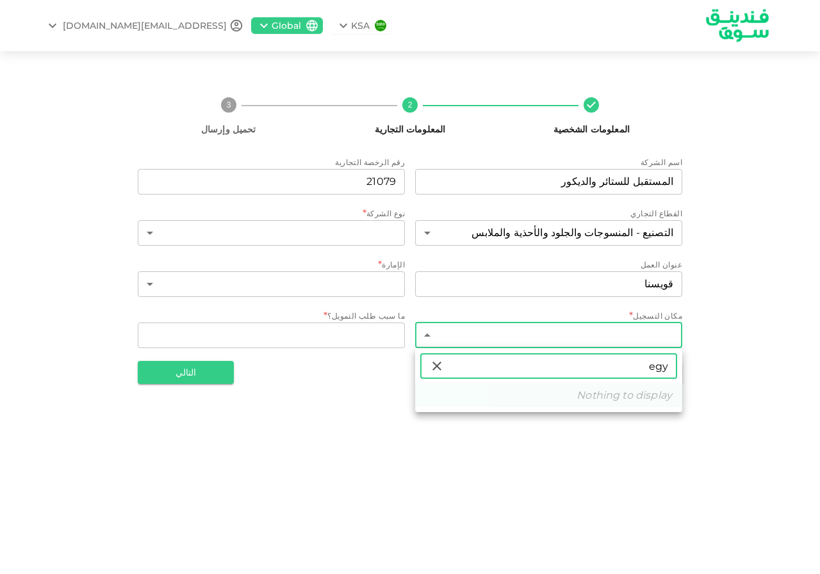
type input "egy"
click at [436, 366] on icon at bounding box center [436, 366] width 9 height 9
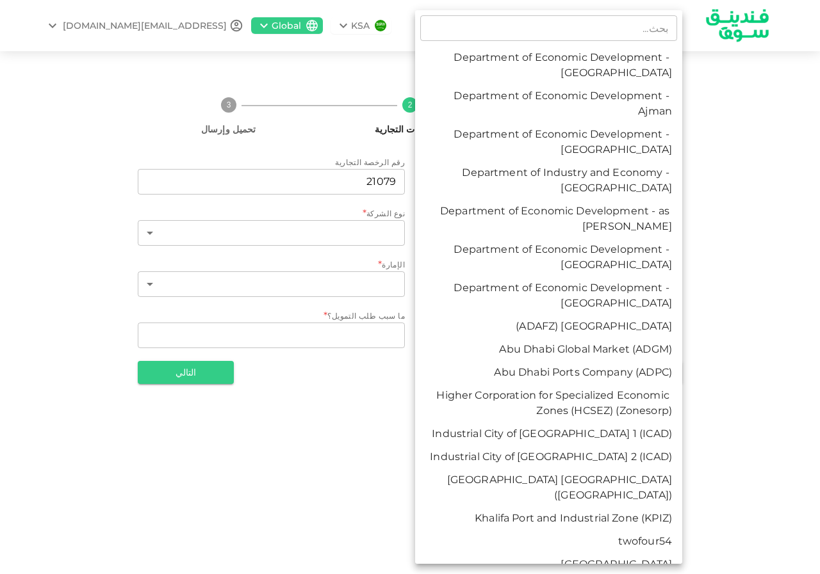
click at [307, 400] on div at bounding box center [410, 287] width 820 height 574
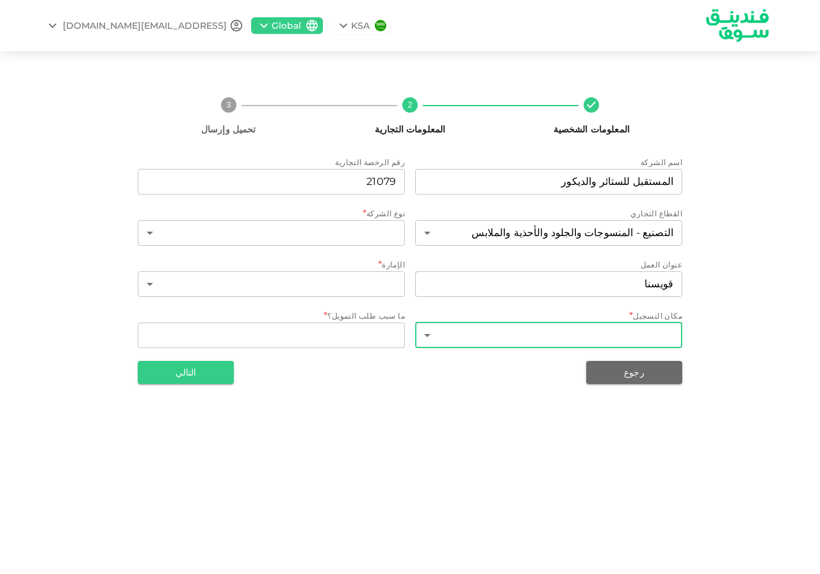
click at [309, 339] on div "​ Department of Economic Development - Abu Dhabi Department of Economic Develop…" at bounding box center [410, 287] width 820 height 574
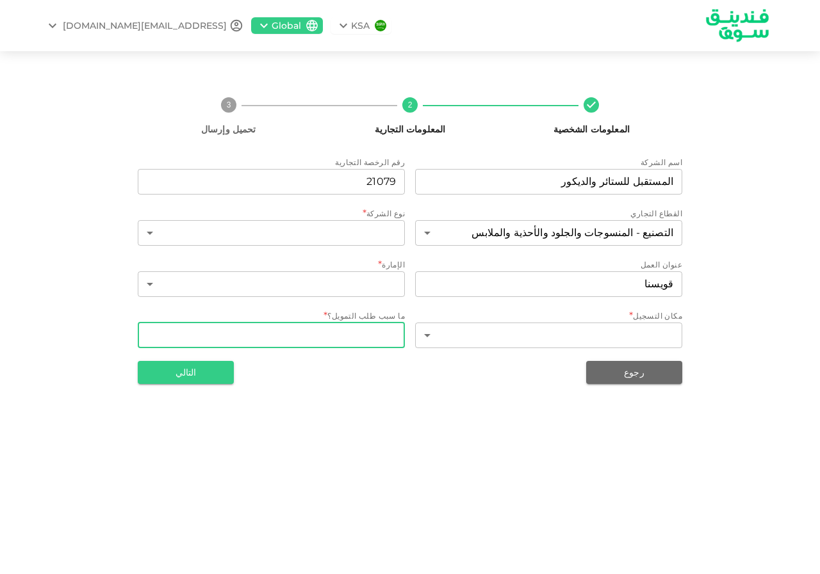
click at [313, 339] on textarea "WhatDoYouNeedFundsFor" at bounding box center [271, 335] width 249 height 15
click at [191, 343] on div "x WhatDoYouNeedFundsFor" at bounding box center [271, 336] width 267 height 26
click at [311, 278] on body "KSA Global thefutsher788@gmail.com المعلومات الشخصية 2 المعلومات التجارية 3 تحم…" at bounding box center [410, 287] width 820 height 574
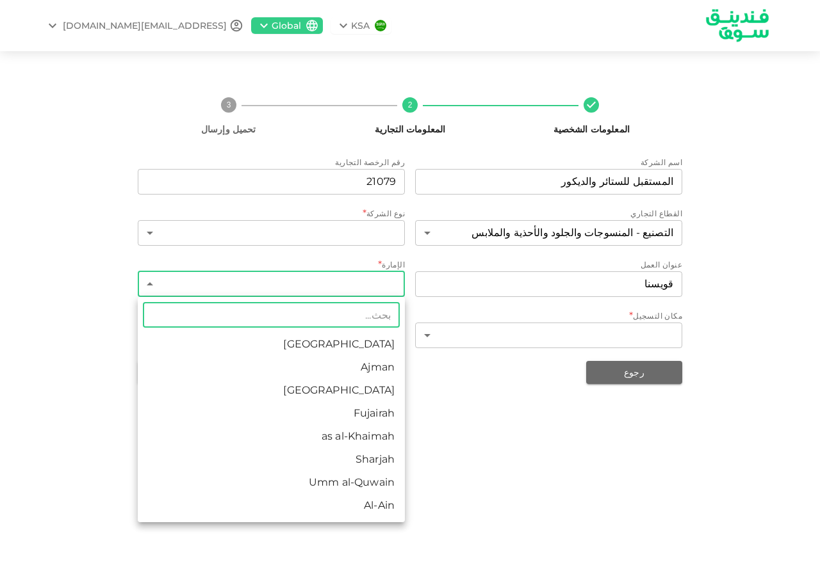
click at [309, 451] on li "Sharjah" at bounding box center [271, 459] width 267 height 23
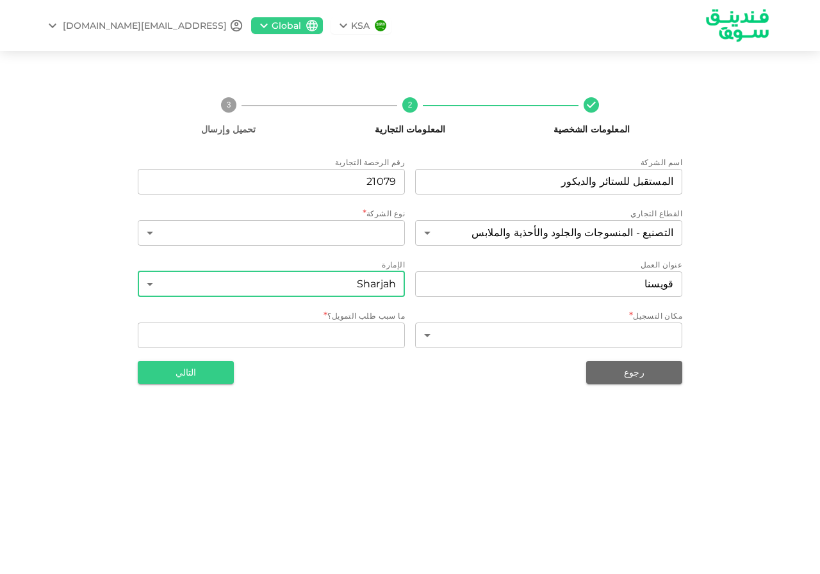
type input "6"
click at [352, 343] on div "x WhatDoYouNeedFundsFor" at bounding box center [271, 336] width 267 height 26
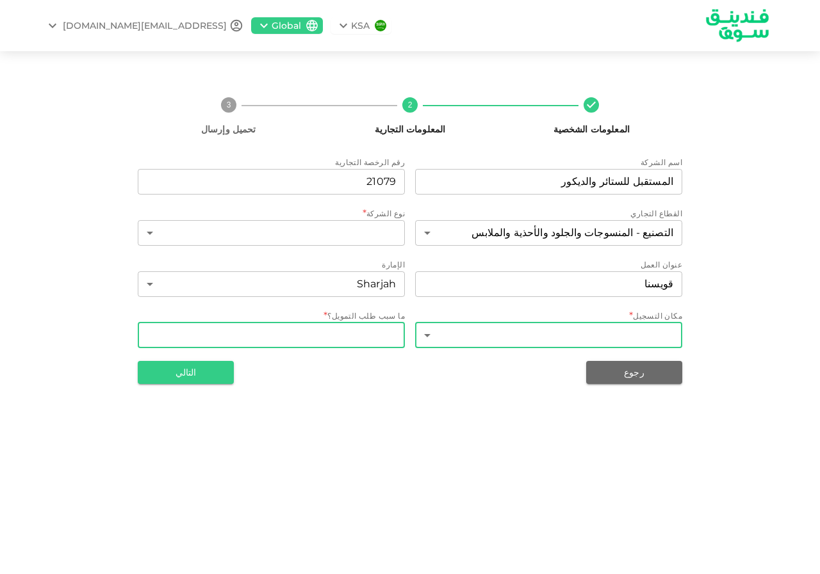
click at [499, 339] on body "KSA Global thefutsher788@gmail.com المعلومات الشخصية 2 المعلومات التجارية 3 تحم…" at bounding box center [410, 287] width 820 height 574
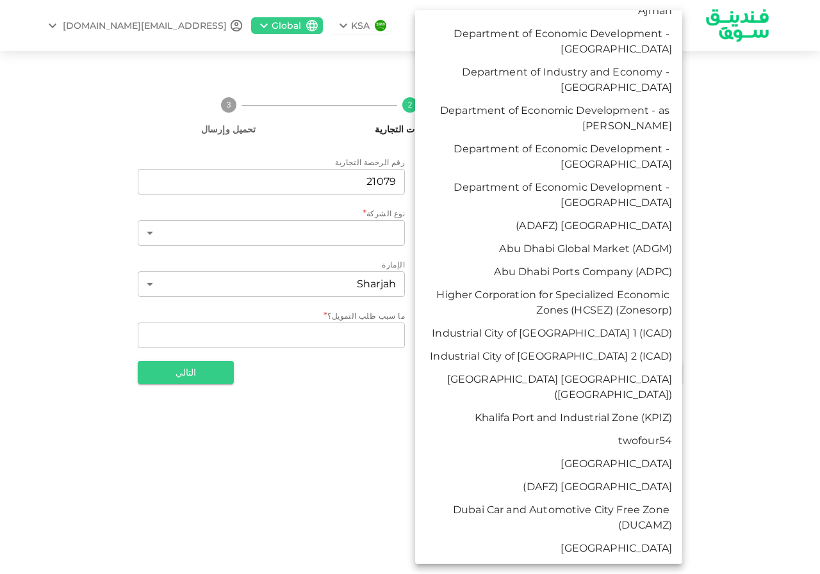
scroll to position [320, 0]
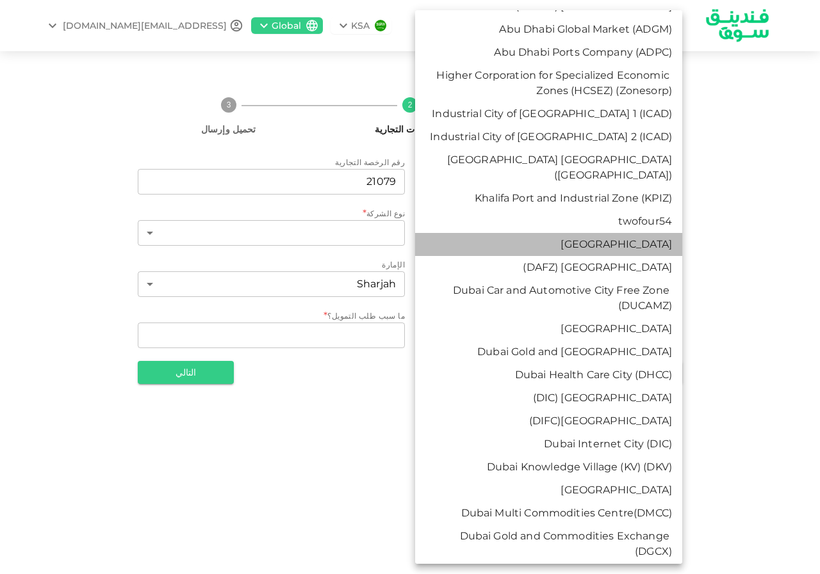
click at [606, 234] on li "Masdar City" at bounding box center [548, 244] width 267 height 23
type input "17"
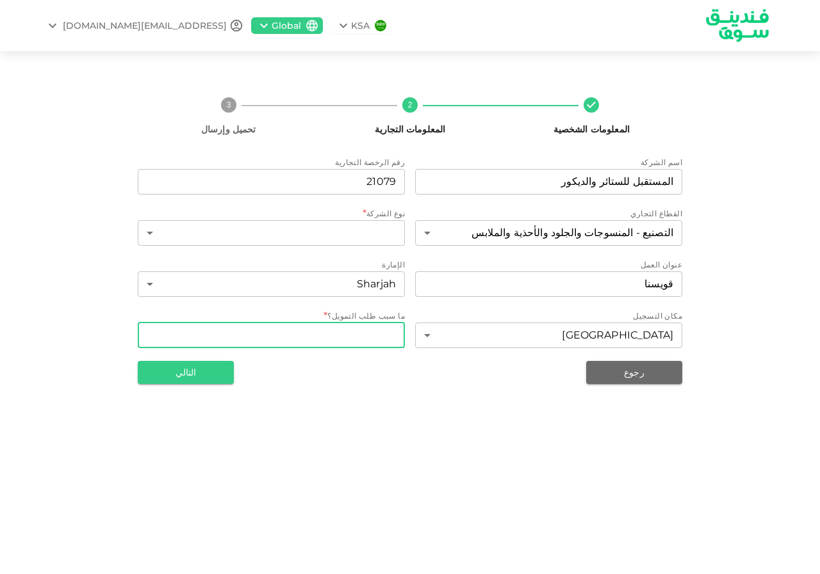
click at [359, 335] on textarea "WhatDoYouNeedFundsFor" at bounding box center [271, 335] width 249 height 15
type textarea "j"
type textarea "ت"
type textarea "البدء في توسيع عدد الفروع"
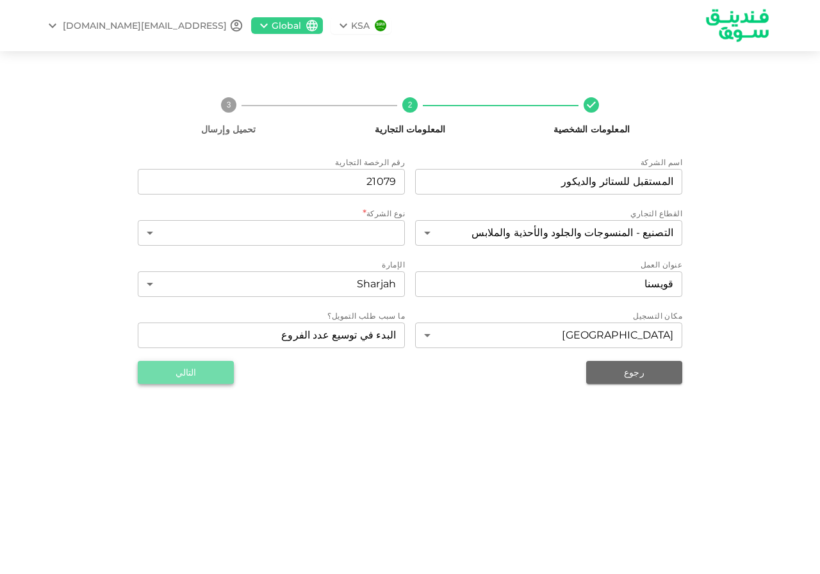
click at [146, 375] on button "التالي" at bounding box center [186, 372] width 96 height 23
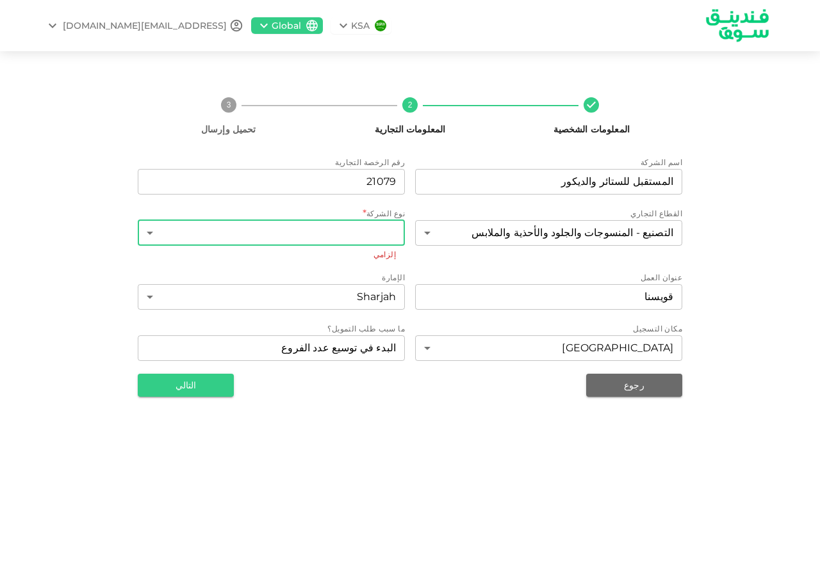
click at [362, 229] on body "KSA Global thefutsher788@gmail.com المعلومات الشخصية 2 المعلومات التجارية 3 تحم…" at bounding box center [410, 287] width 820 height 574
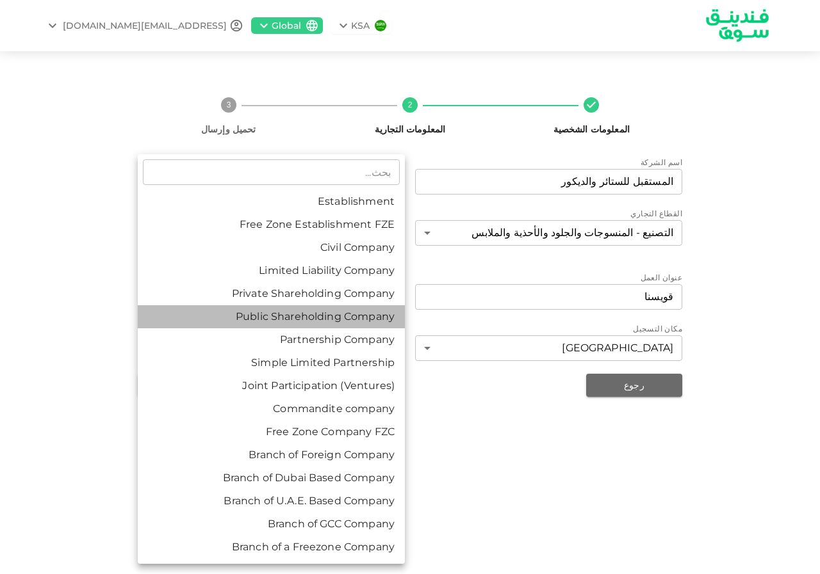
click at [323, 315] on li "Public Shareholding Company" at bounding box center [271, 316] width 267 height 23
type input "6"
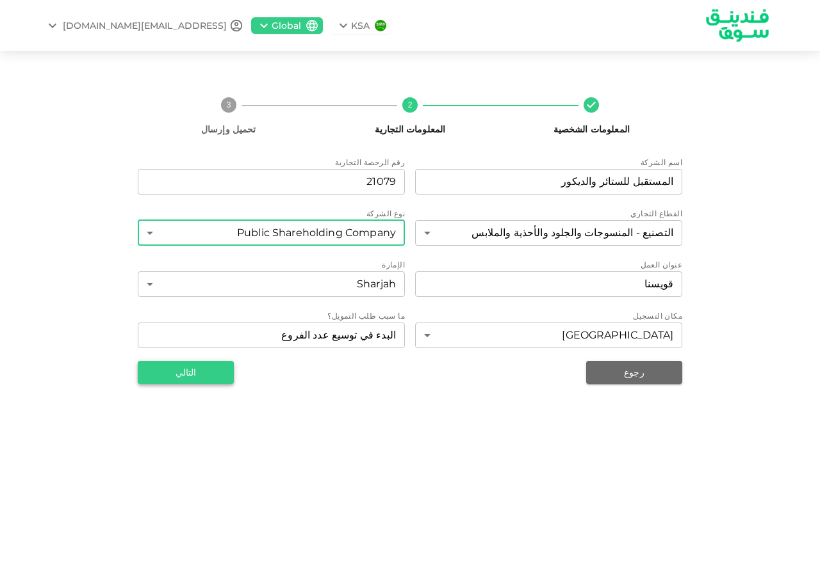
click at [201, 370] on button "التالي" at bounding box center [186, 372] width 96 height 23
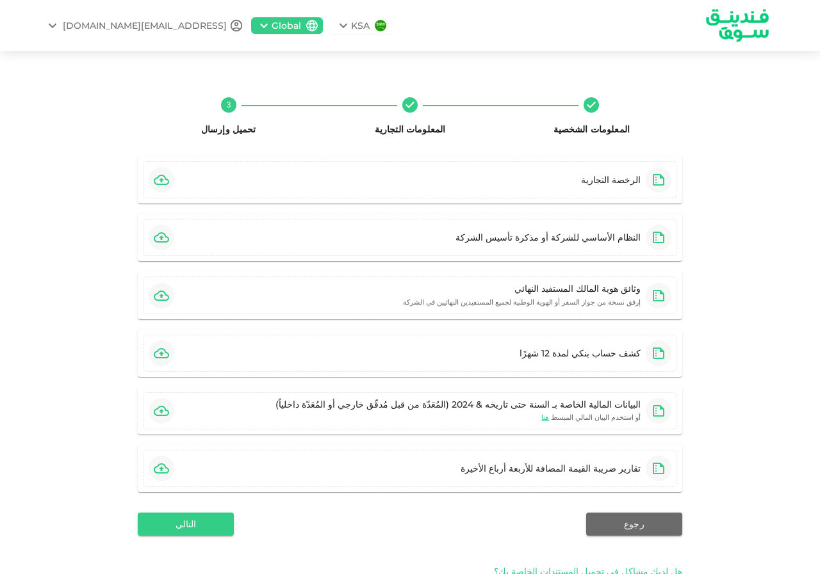
click at [336, 26] on icon at bounding box center [343, 25] width 15 height 15
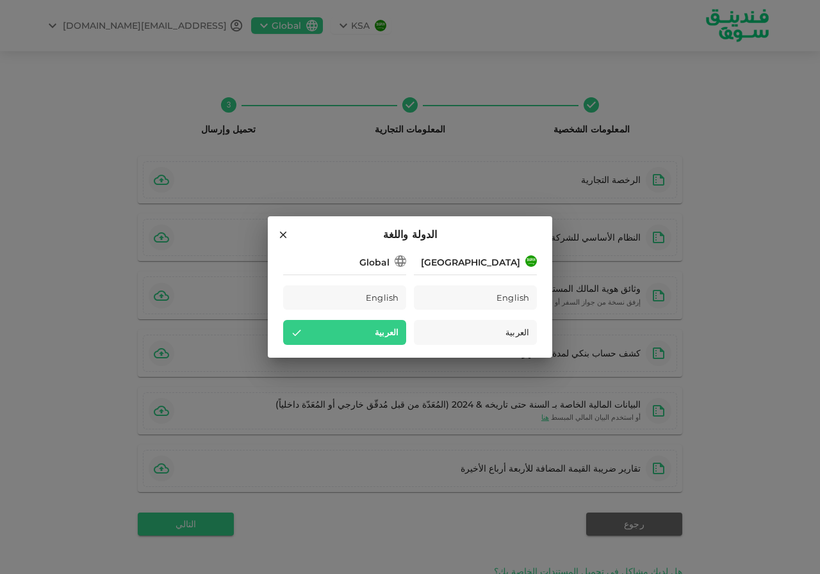
click at [469, 260] on div "Saudi Arabia" at bounding box center [470, 262] width 99 height 13
click at [351, 148] on div "الدولة واللغة Saudi Arabia English العربية Global English العربية" at bounding box center [410, 287] width 820 height 574
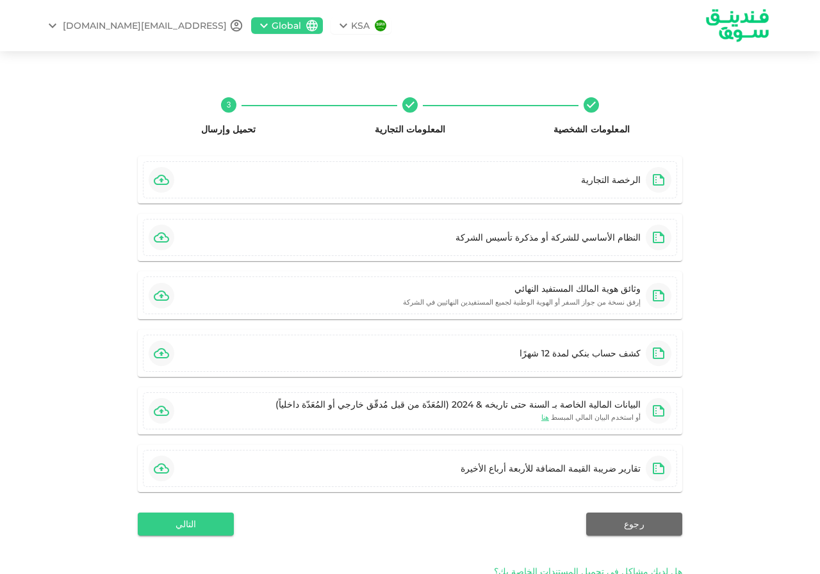
click at [336, 26] on icon at bounding box center [343, 25] width 15 height 15
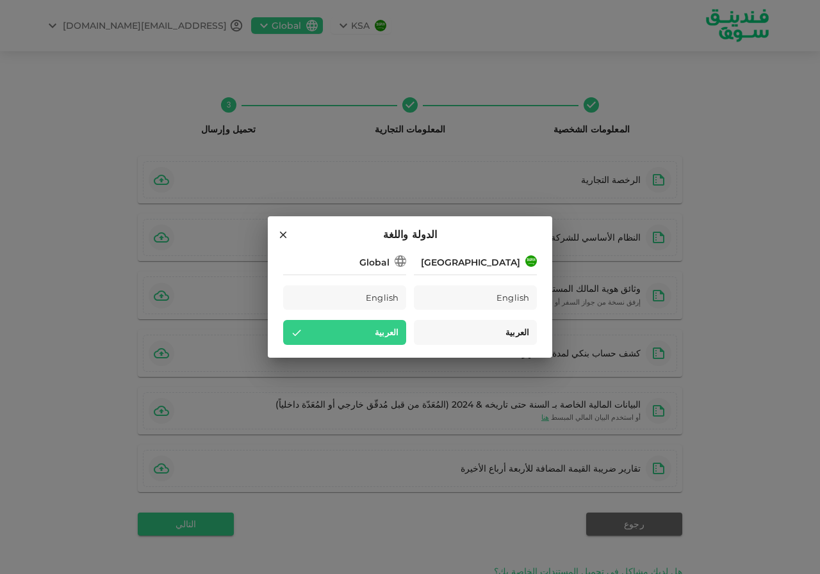
click at [506, 325] on div "العربية" at bounding box center [475, 332] width 123 height 25
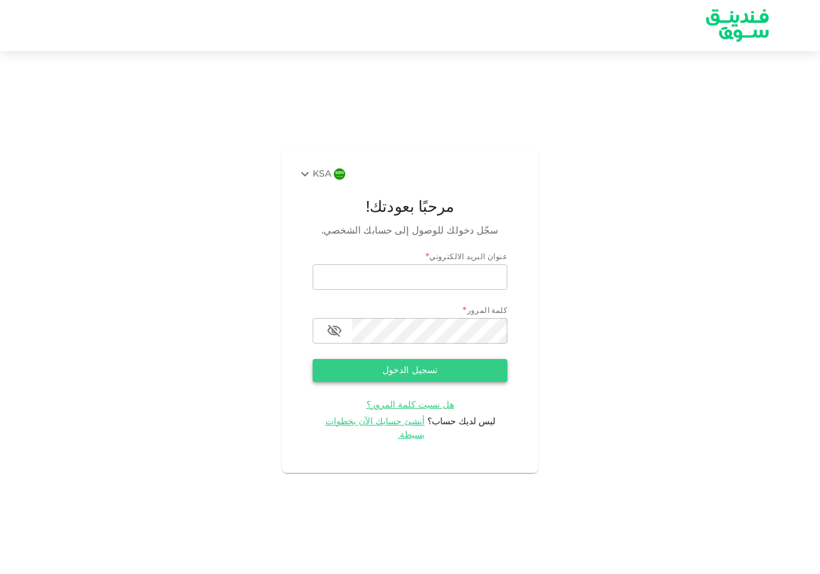
type input "[EMAIL_ADDRESS][DOMAIN_NAME]"
click at [420, 375] on button "تسجيل الدخول" at bounding box center [409, 370] width 195 height 23
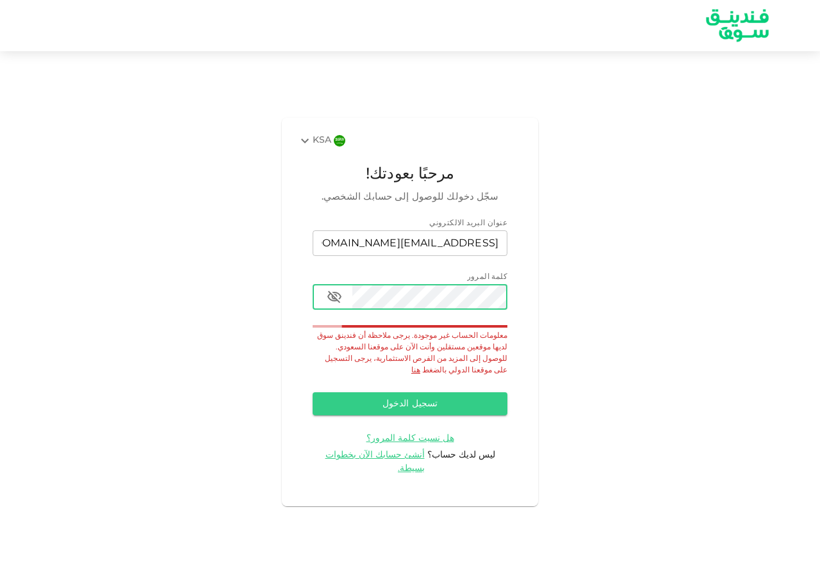
click at [325, 310] on button "button" at bounding box center [334, 297] width 26 height 26
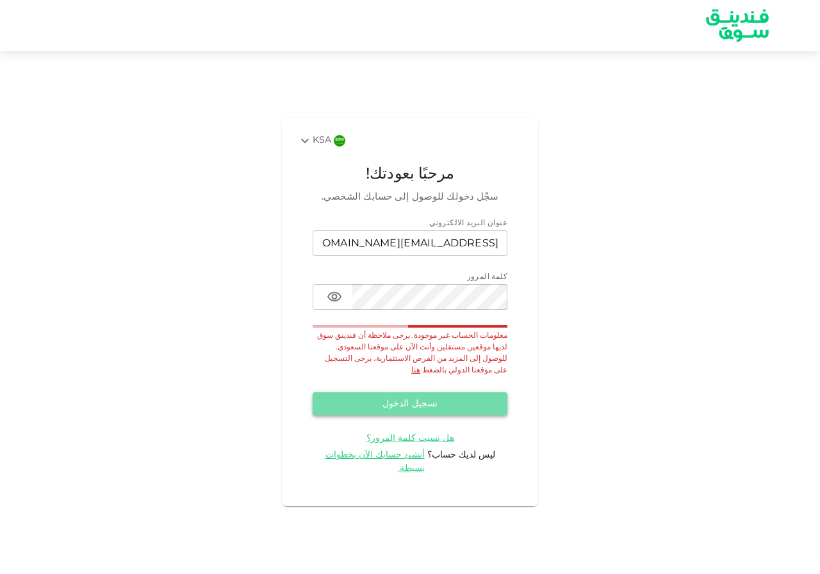
click at [419, 401] on button "تسجيل الدخول" at bounding box center [409, 404] width 195 height 23
